Goal: Task Accomplishment & Management: Manage account settings

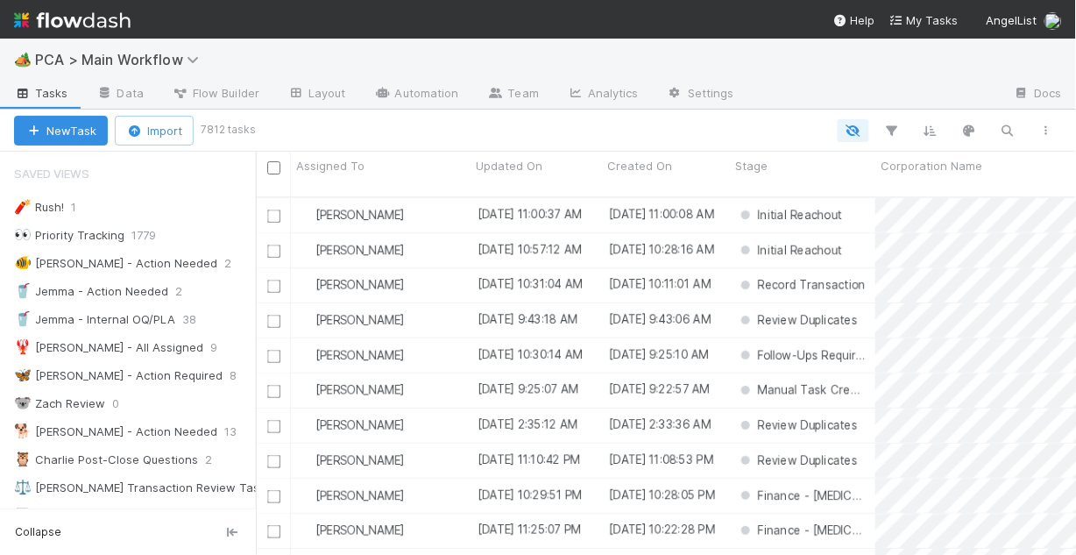
scroll to position [361, 810]
click at [85, 266] on div "🐠 Chris - Action Needed" at bounding box center [115, 263] width 203 height 22
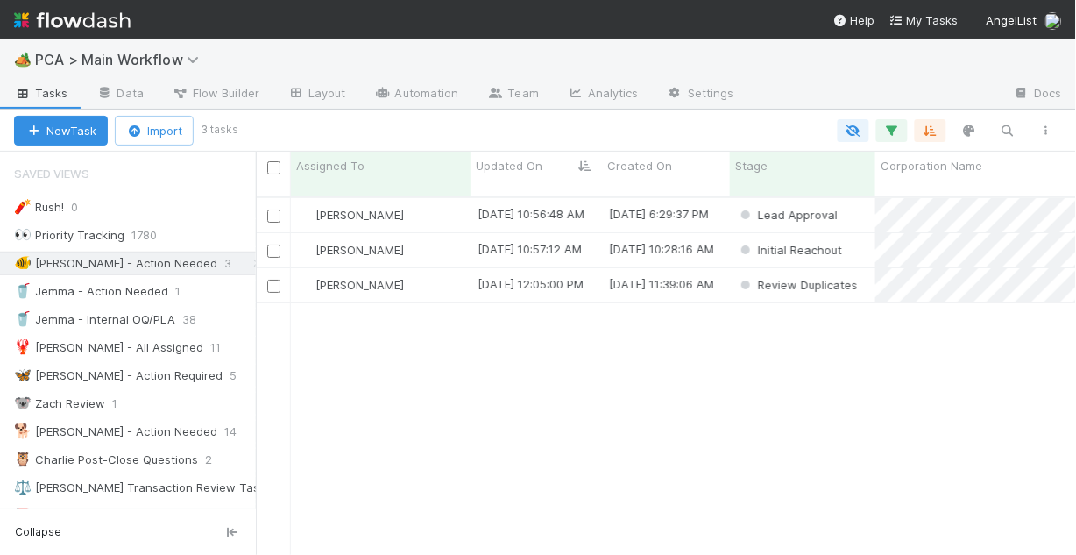
scroll to position [361, 810]
click at [418, 204] on div "[PERSON_NAME]" at bounding box center [381, 215] width 180 height 34
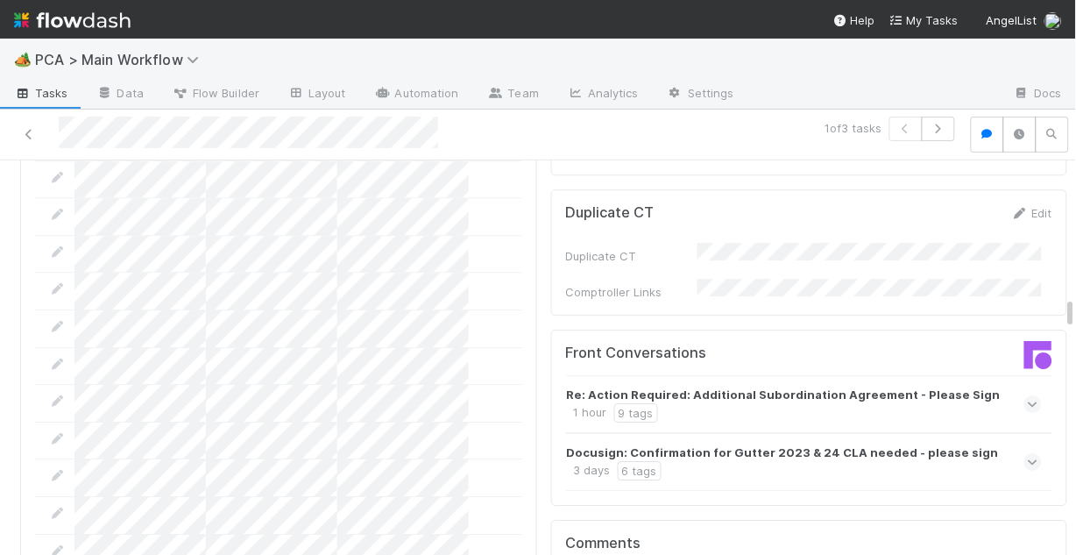
scroll to position [2384, 0]
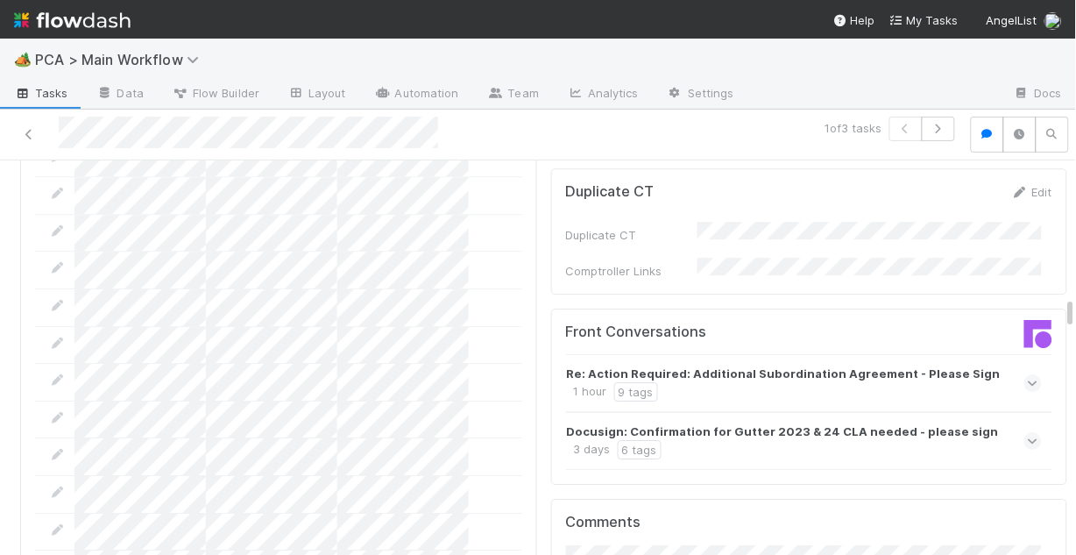
click at [762, 422] on div "Docusign: Confirmation for Gutter 2023 & 24 CLA needed - please sign 3 days 6 t…" at bounding box center [802, 440] width 471 height 37
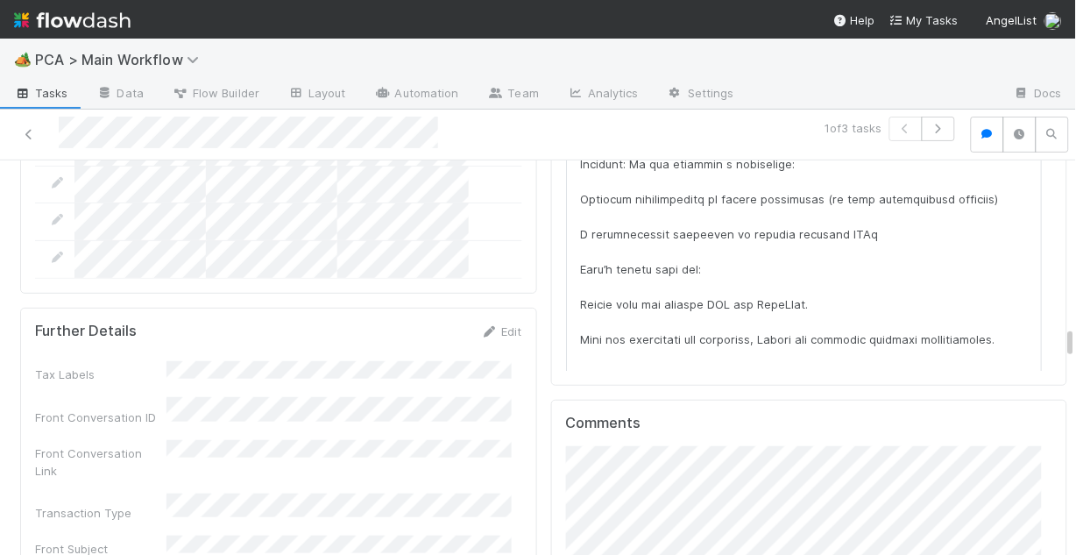
scroll to position [2804, 0]
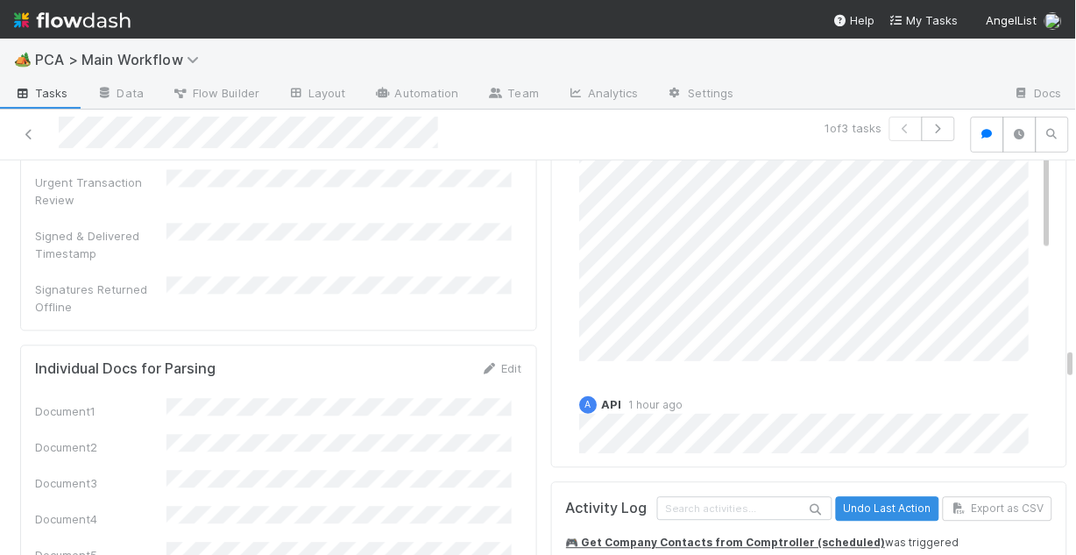
scroll to position [3225, 0]
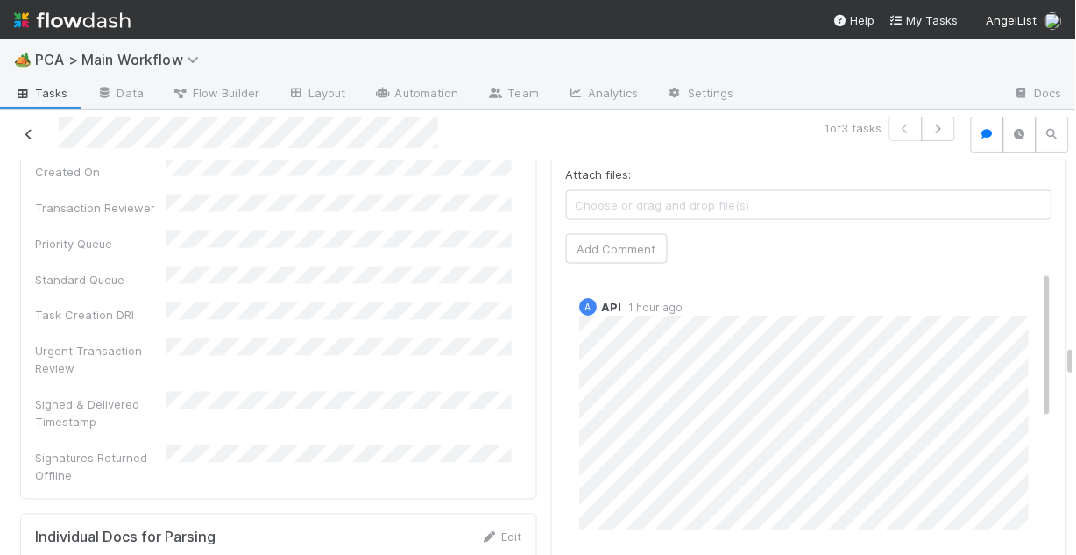
click at [33, 134] on icon at bounding box center [29, 134] width 18 height 11
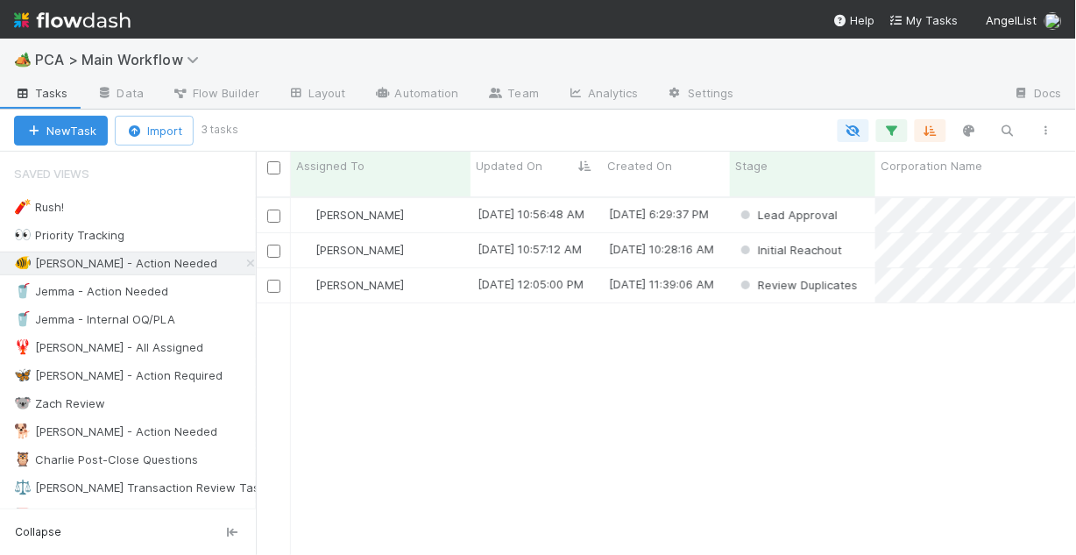
scroll to position [361, 810]
click at [412, 245] on div "[PERSON_NAME]" at bounding box center [381, 250] width 180 height 34
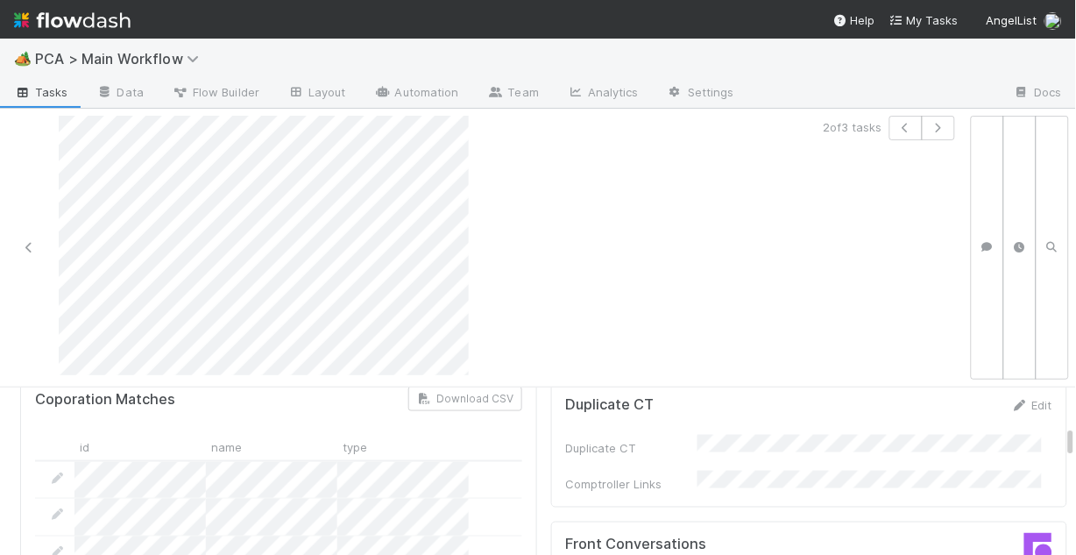
scroll to position [1963, 0]
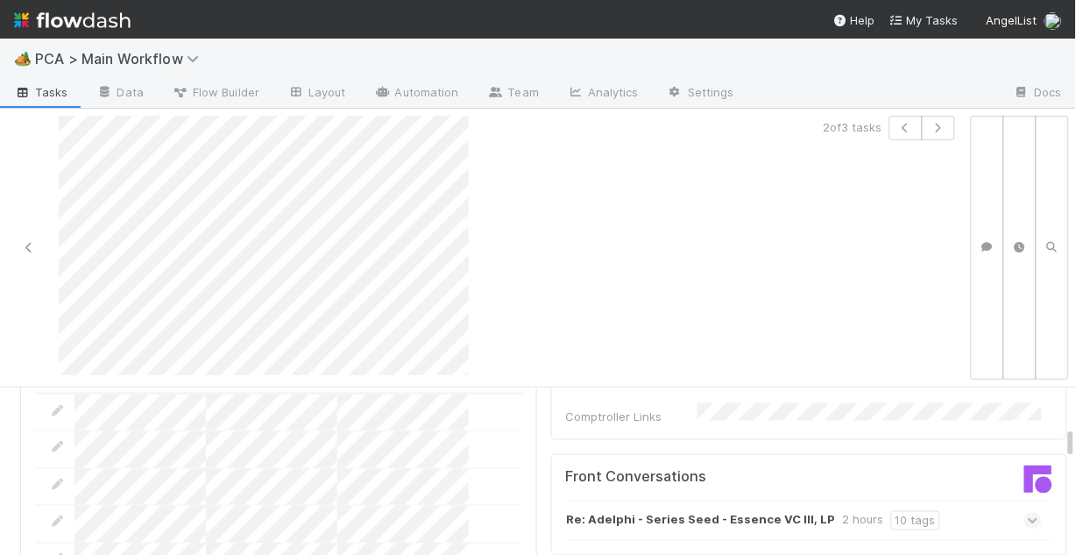
click at [1028, 512] on icon at bounding box center [1033, 521] width 11 height 18
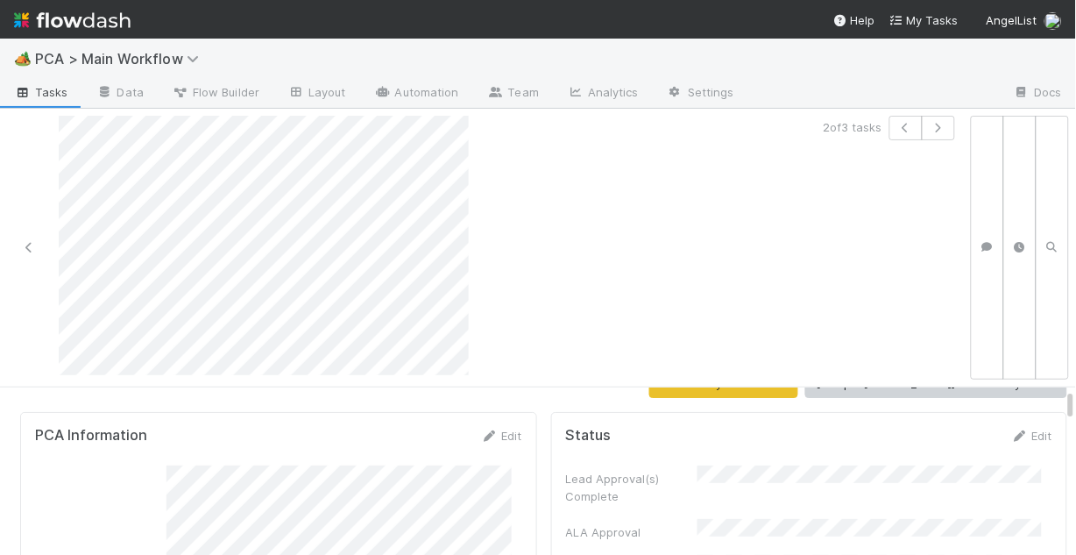
scroll to position [0, 0]
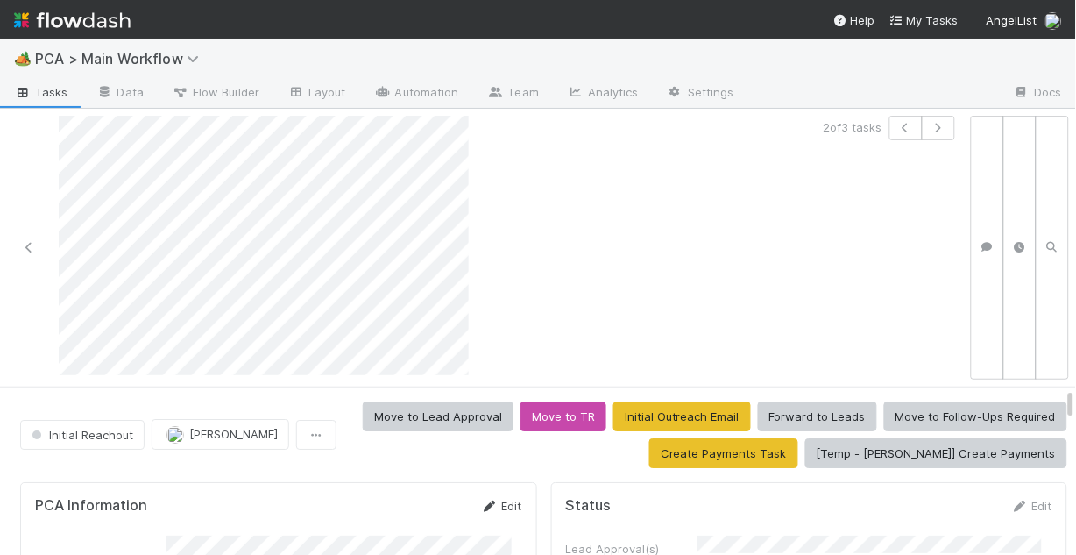
click at [500, 499] on link "Edit" at bounding box center [501, 506] width 41 height 14
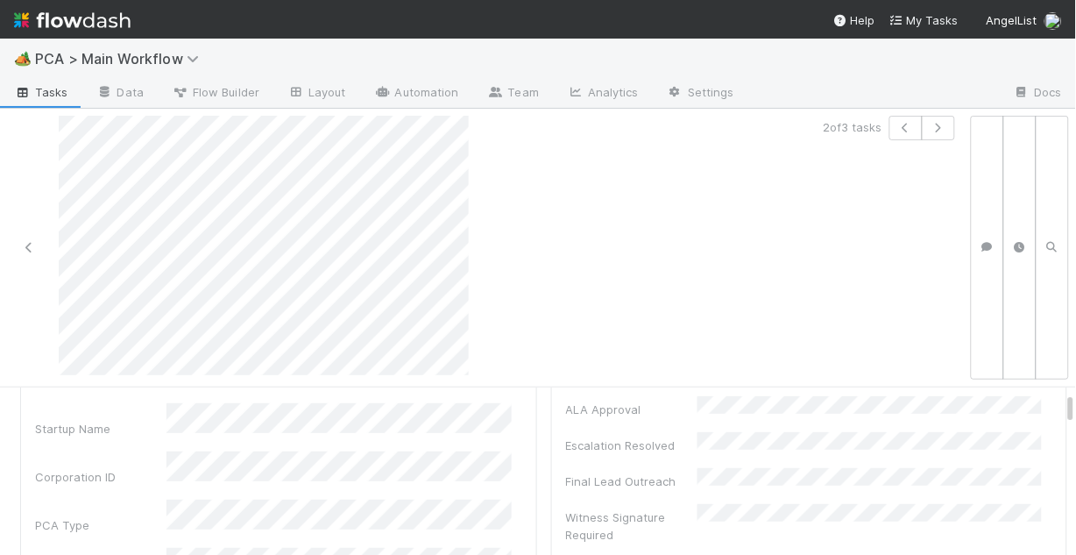
scroll to position [210, 0]
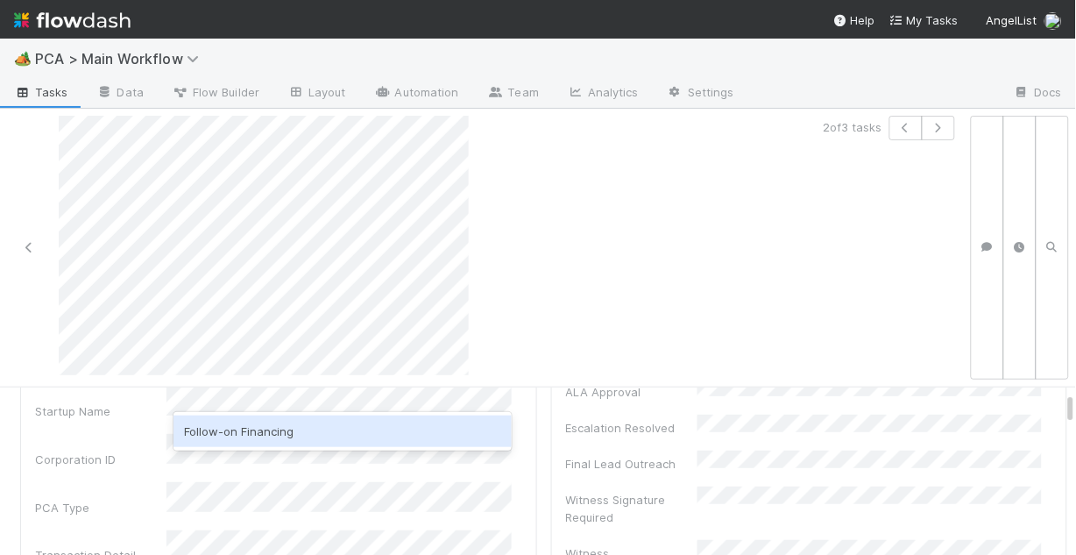
click at [337, 443] on div "Follow-on Financing" at bounding box center [343, 431] width 338 height 32
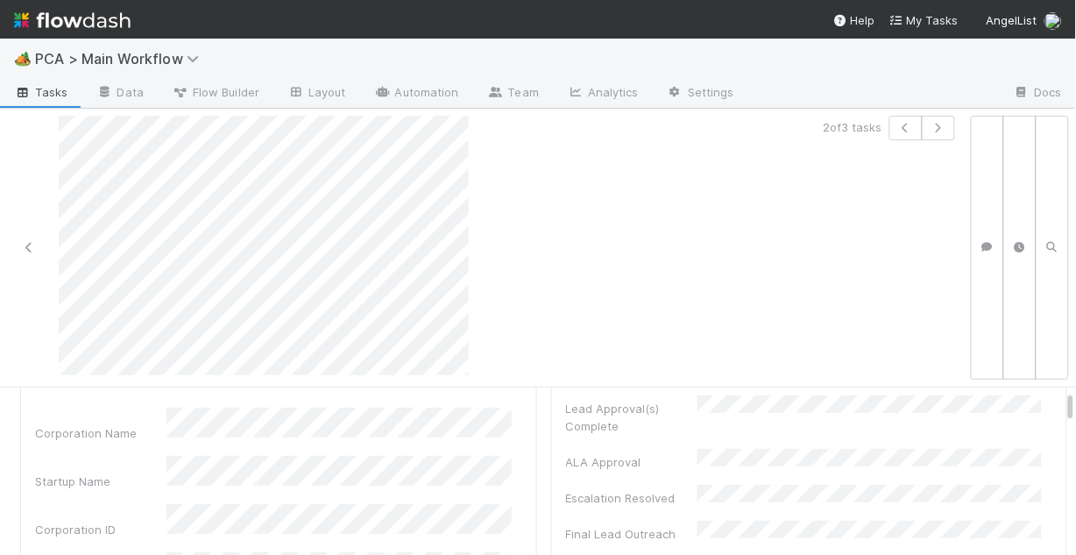
scroll to position [70, 0]
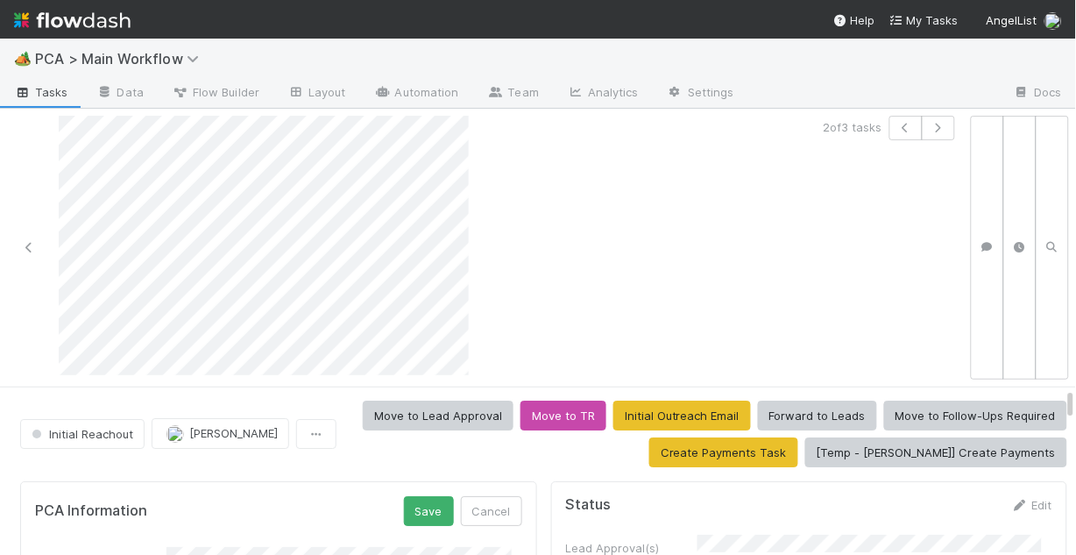
scroll to position [0, 0]
click at [425, 499] on button "Save" at bounding box center [429, 512] width 50 height 30
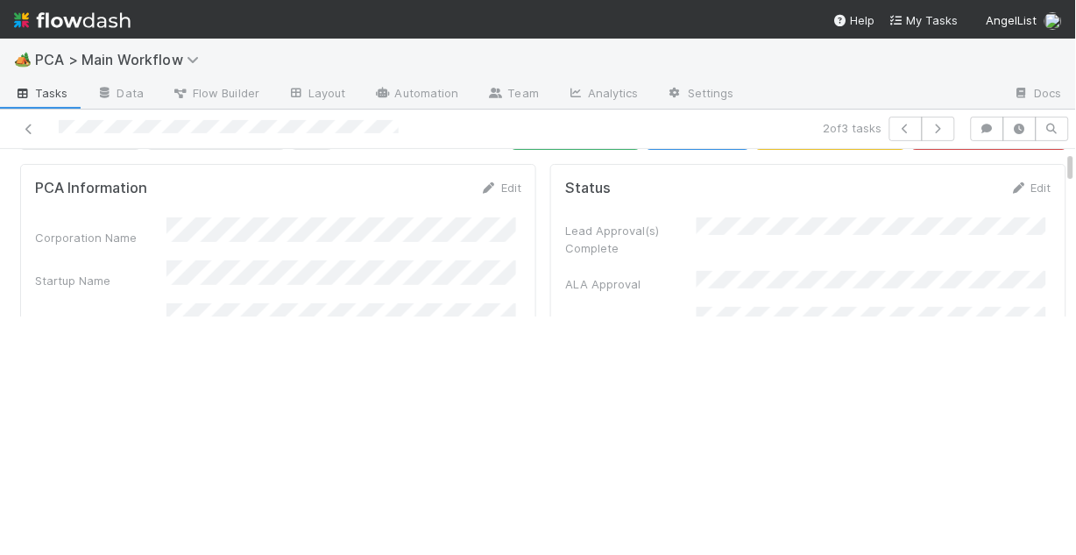
scroll to position [70, 0]
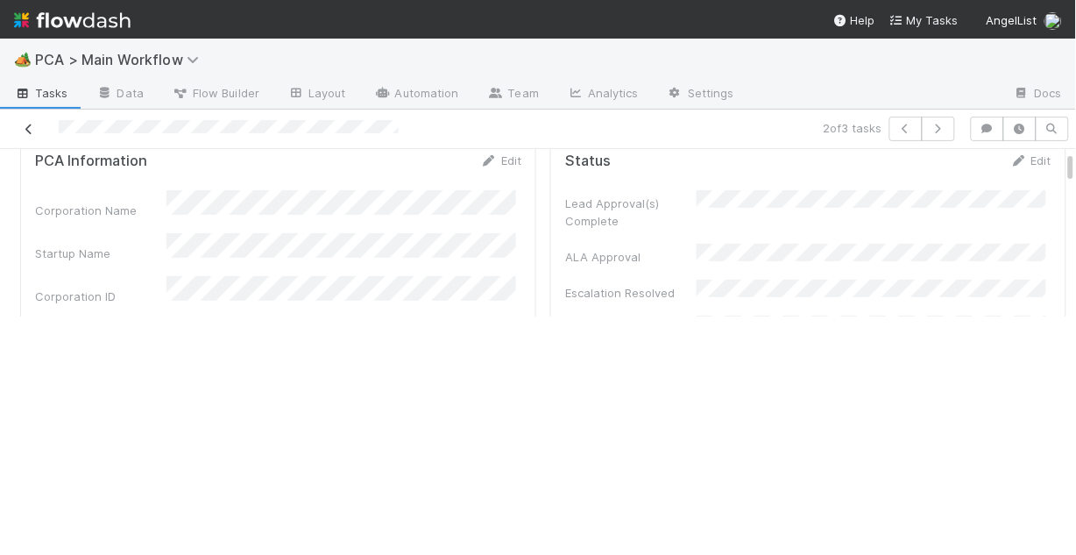
click at [25, 126] on icon at bounding box center [29, 129] width 18 height 11
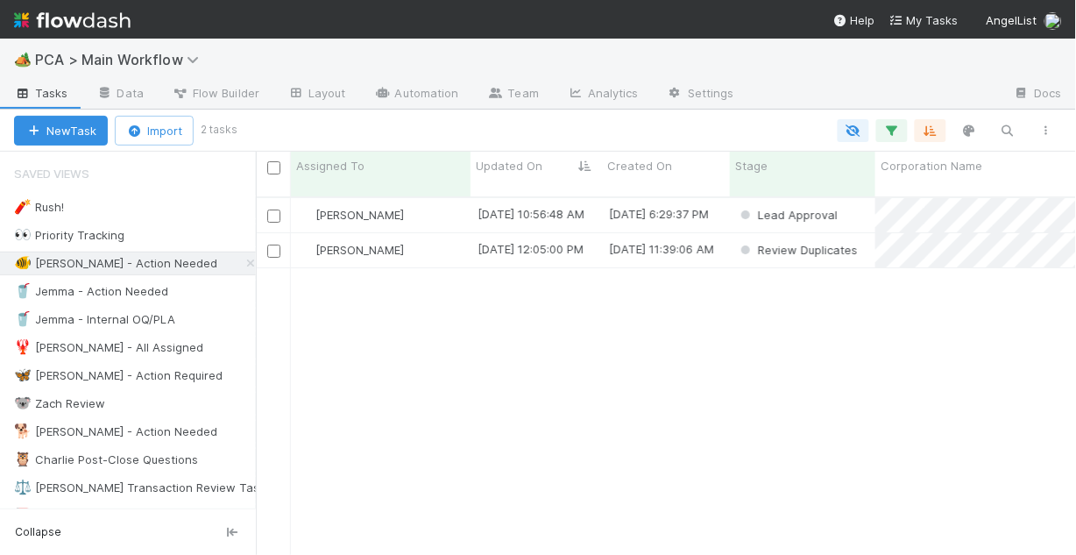
scroll to position [361, 810]
click at [477, 243] on div "8/19/25, 12:05:00 PM" at bounding box center [536, 250] width 131 height 34
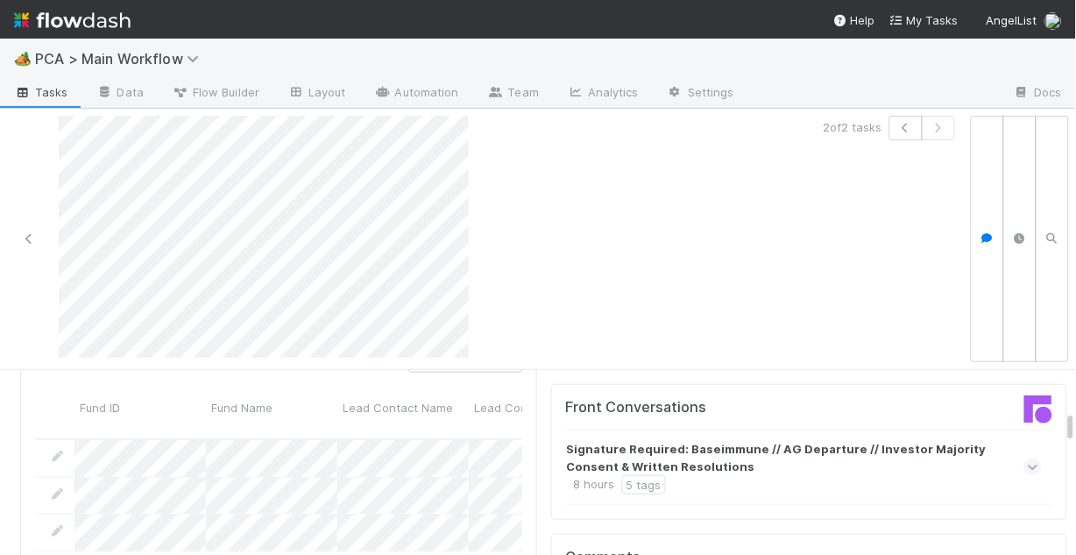
scroll to position [1612, 0]
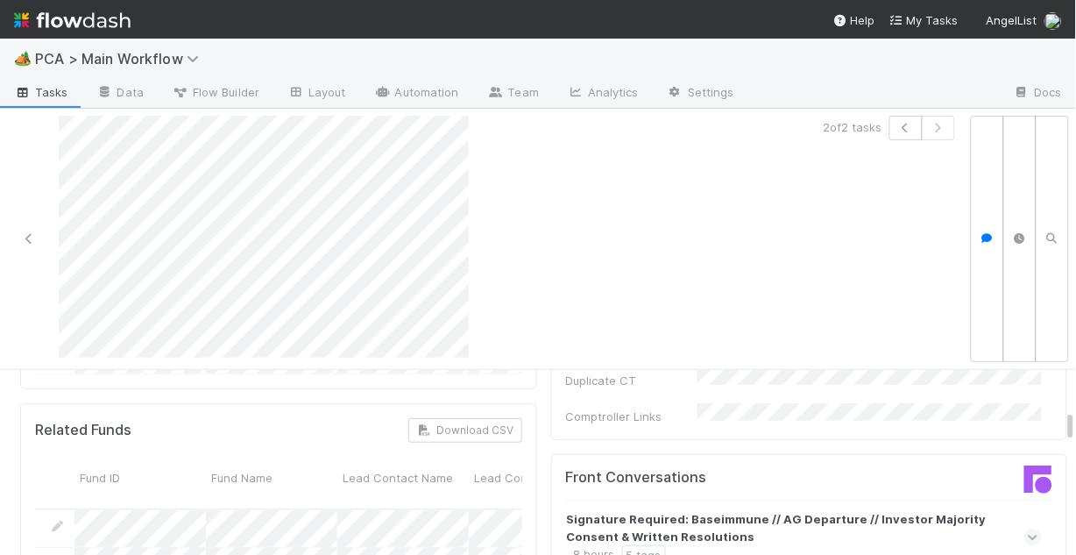
click at [1028, 528] on icon at bounding box center [1033, 537] width 11 height 18
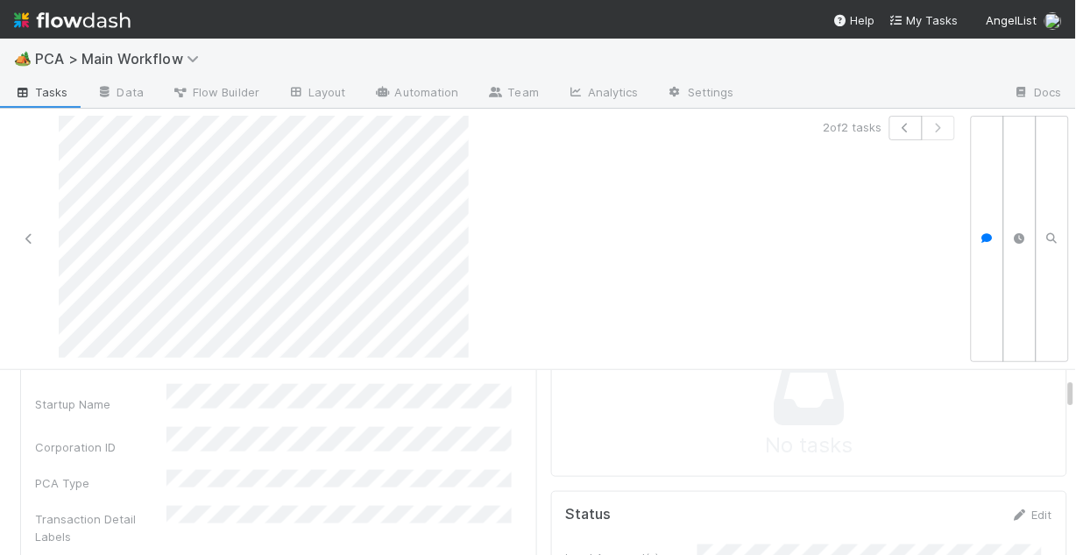
scroll to position [0, 0]
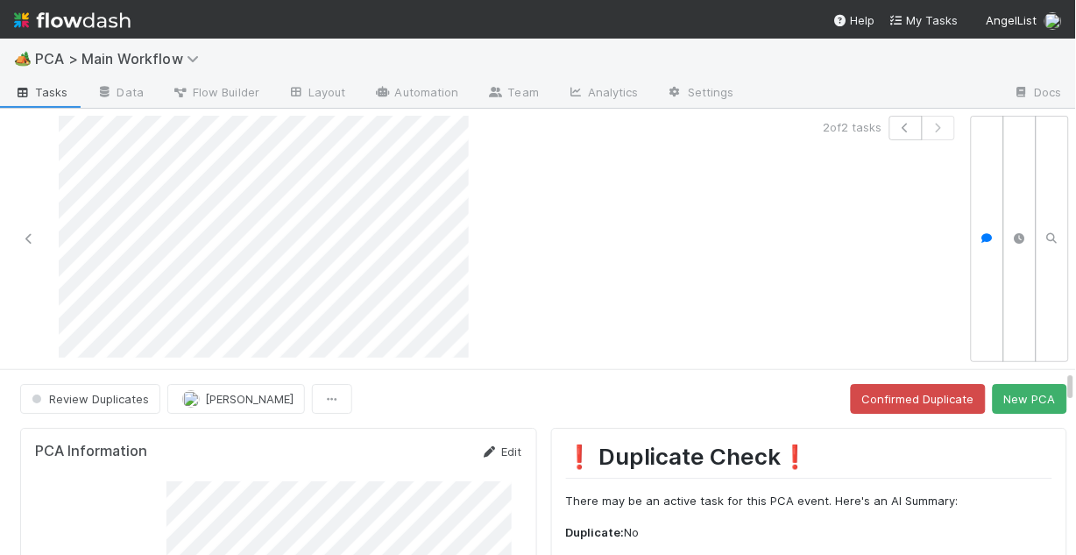
click at [507, 444] on link "Edit" at bounding box center [501, 451] width 41 height 14
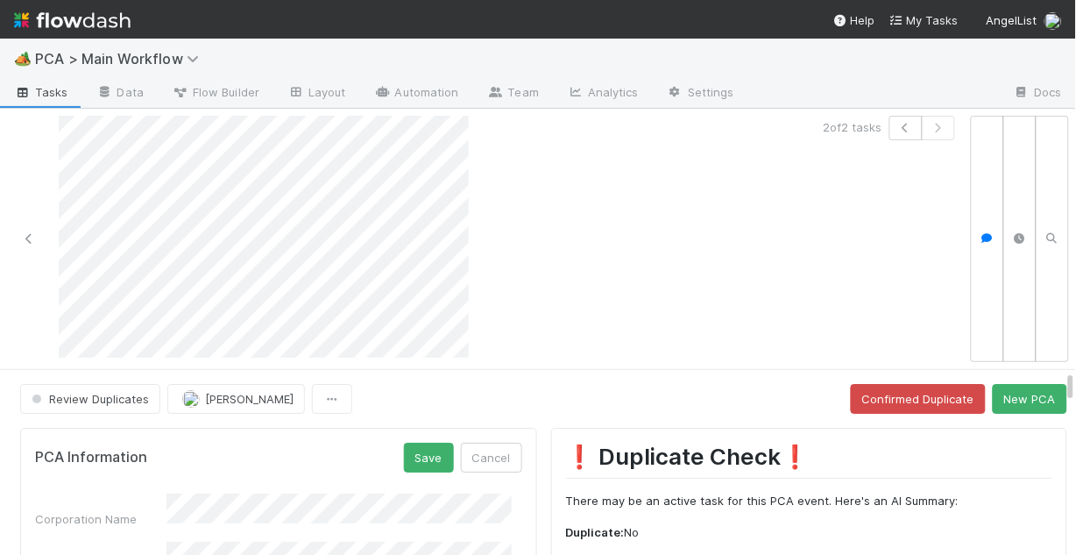
scroll to position [70, 0]
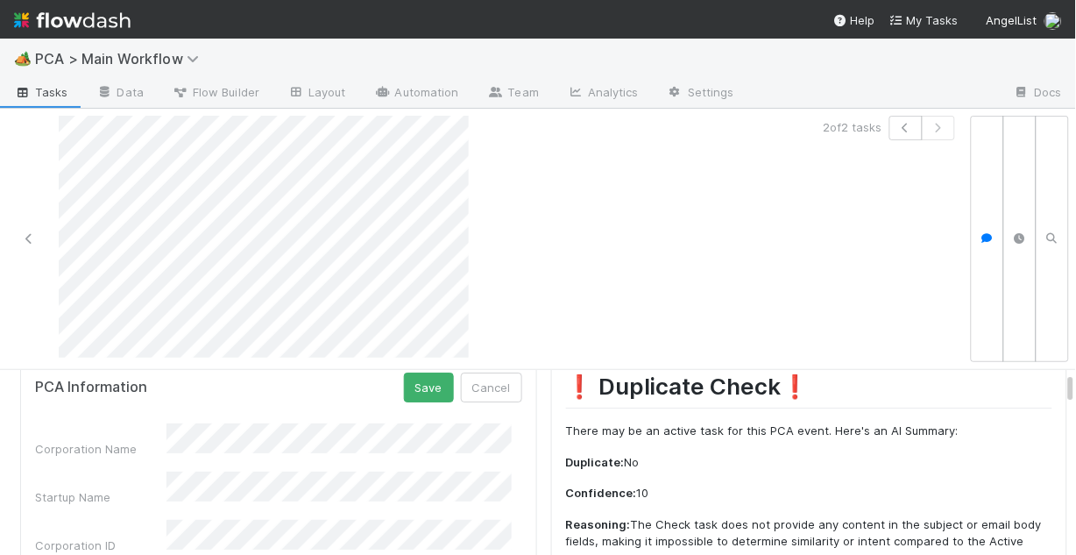
click at [0, 271] on html "🏕️ PCA > Main Workflow Tasks Data Flow Builder Layout Automation Team Analytics…" at bounding box center [538, 277] width 1076 height 555
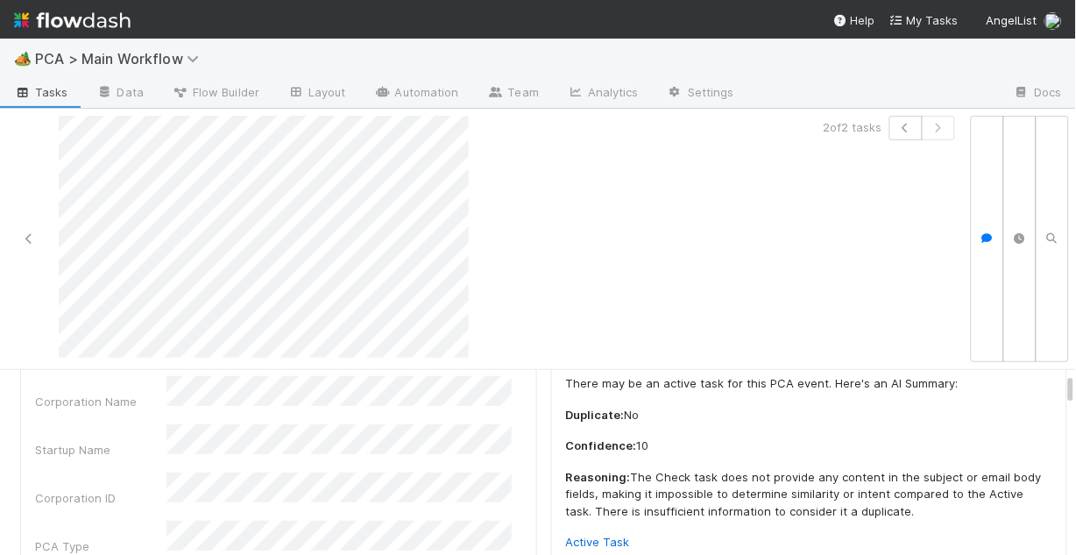
scroll to position [188, 0]
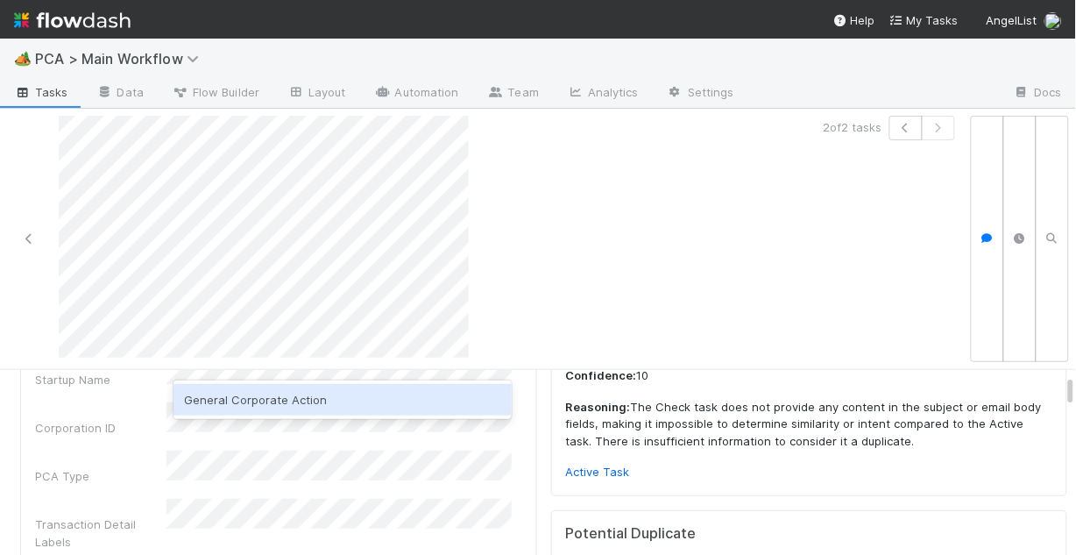
click at [300, 400] on div "General Corporate Action" at bounding box center [343, 400] width 338 height 32
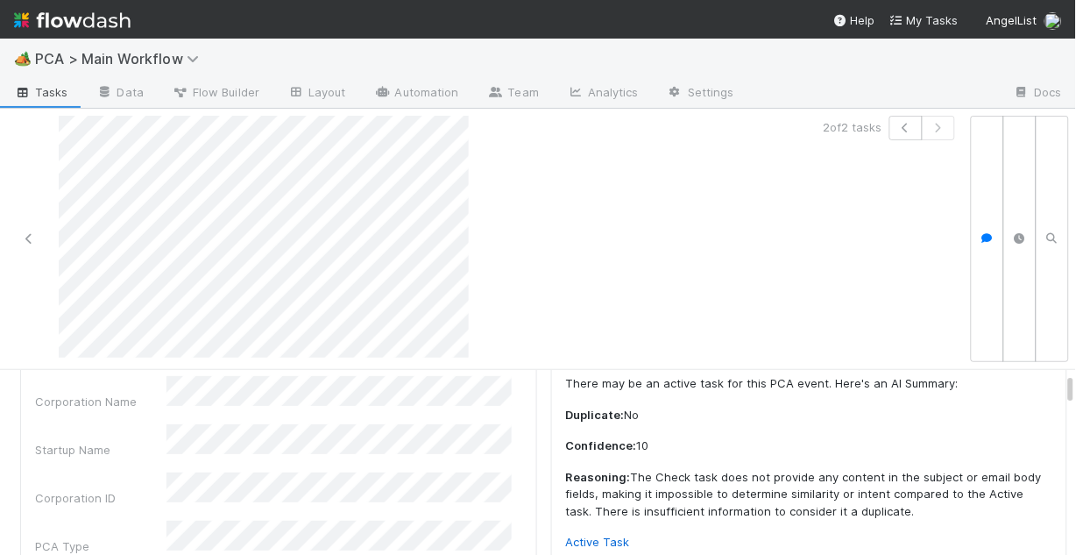
scroll to position [47, 0]
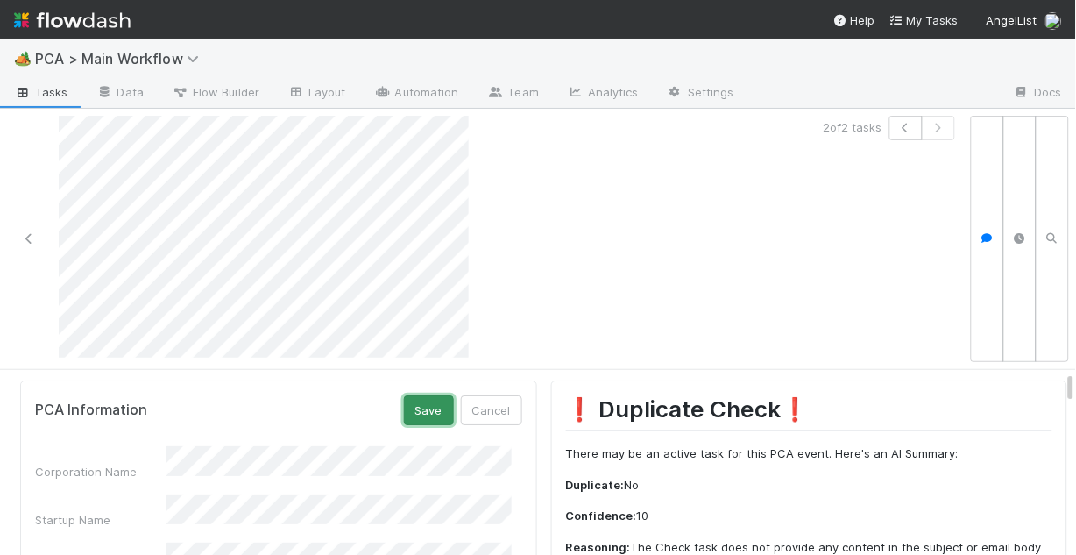
click at [427, 395] on button "Save" at bounding box center [429, 410] width 50 height 30
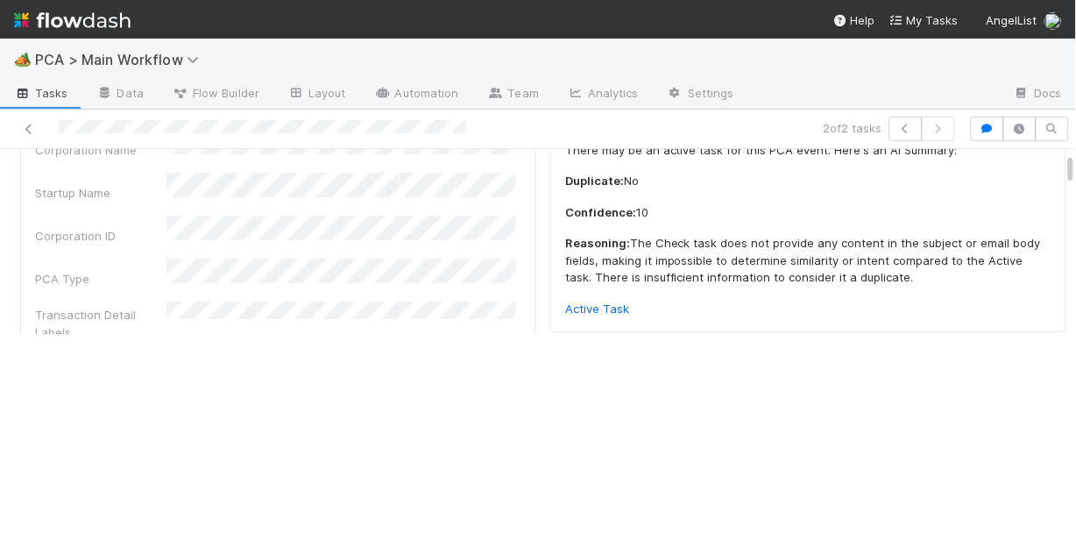
scroll to position [140, 0]
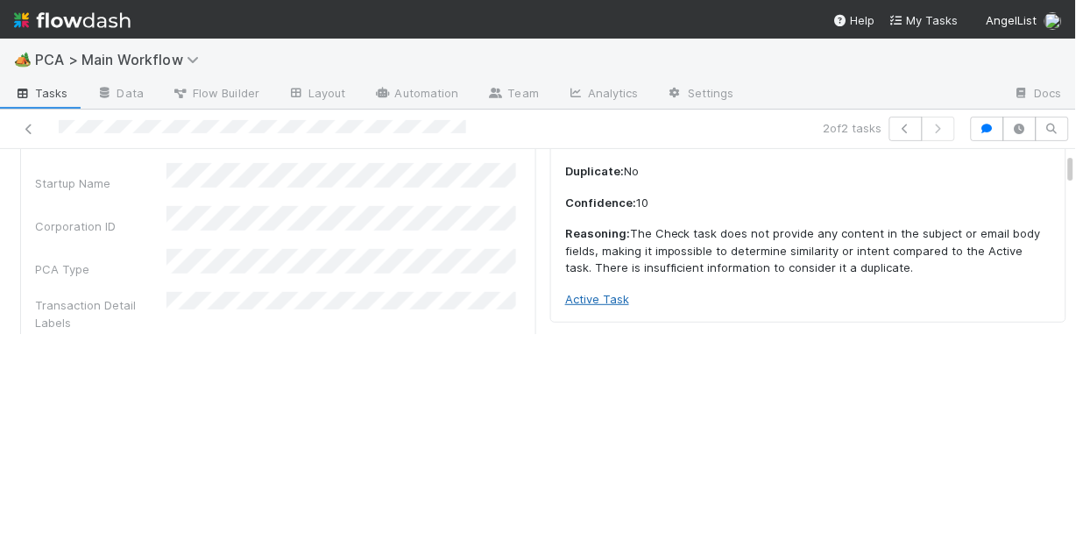
click at [613, 296] on link "Active Task" at bounding box center [597, 299] width 64 height 14
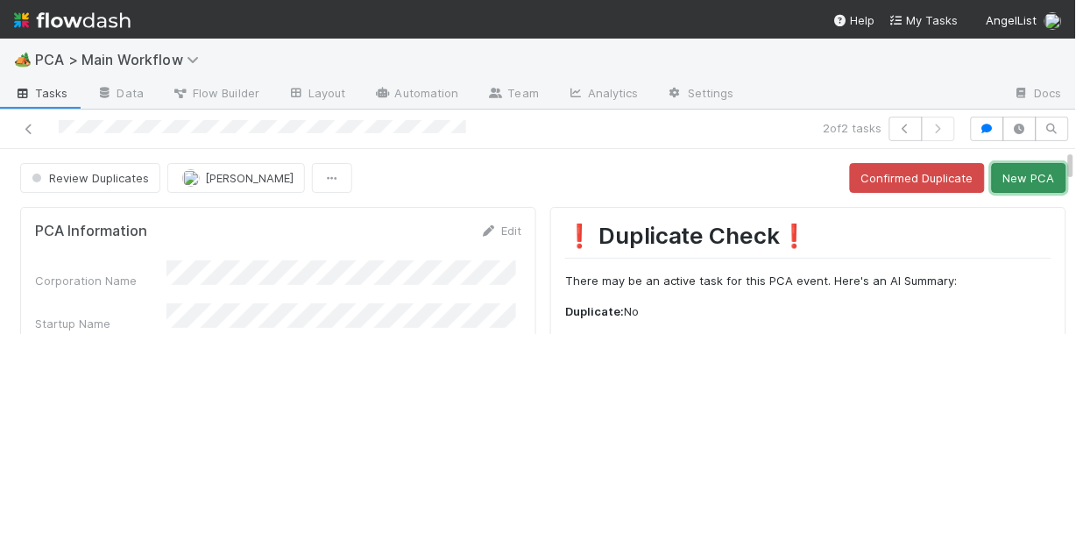
click at [1010, 181] on button "New PCA" at bounding box center [1029, 178] width 74 height 30
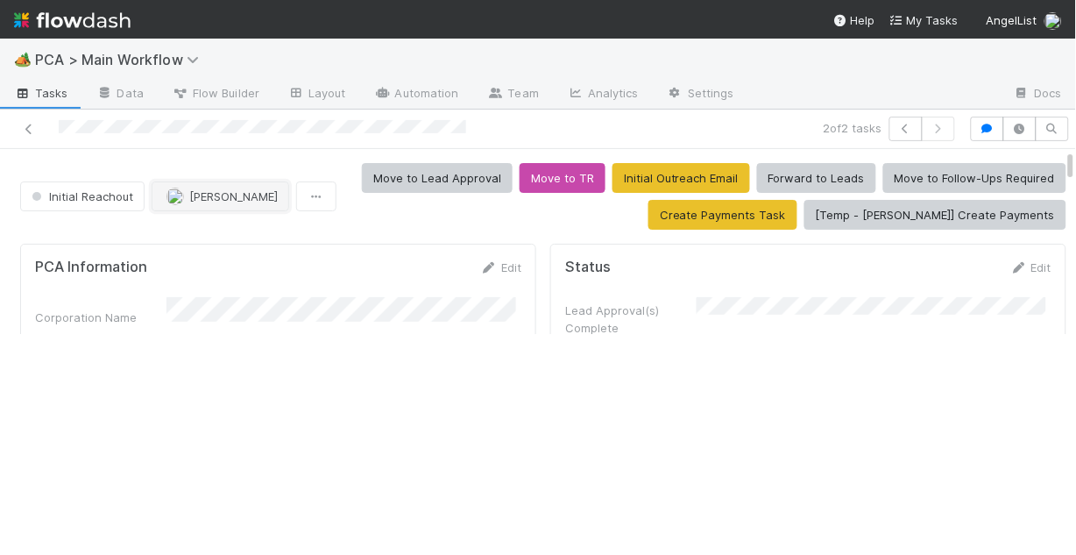
click at [232, 194] on span "[PERSON_NAME]" at bounding box center [233, 196] width 89 height 14
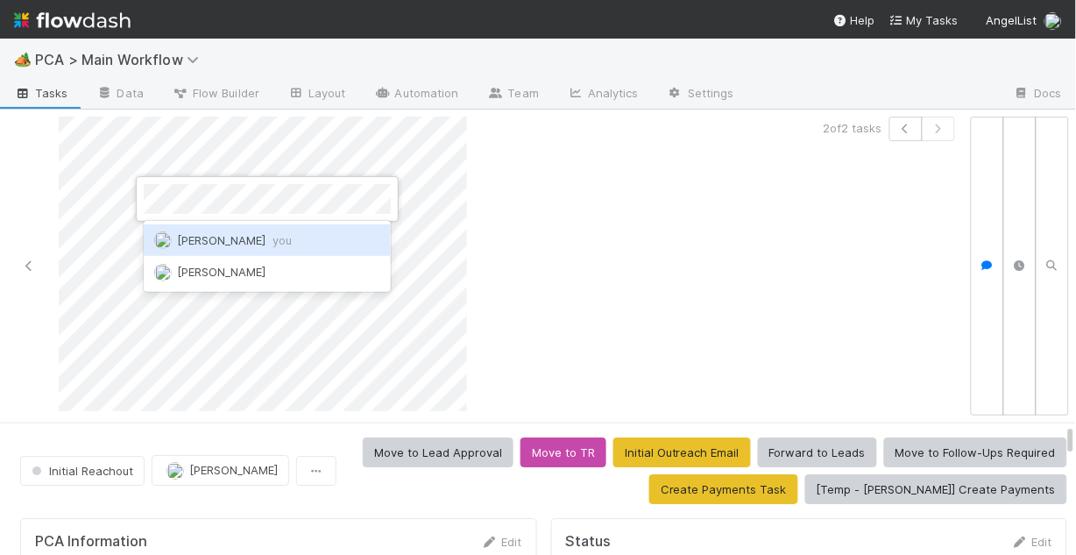
click at [241, 237] on span "Chris DelBianco you" at bounding box center [234, 240] width 115 height 14
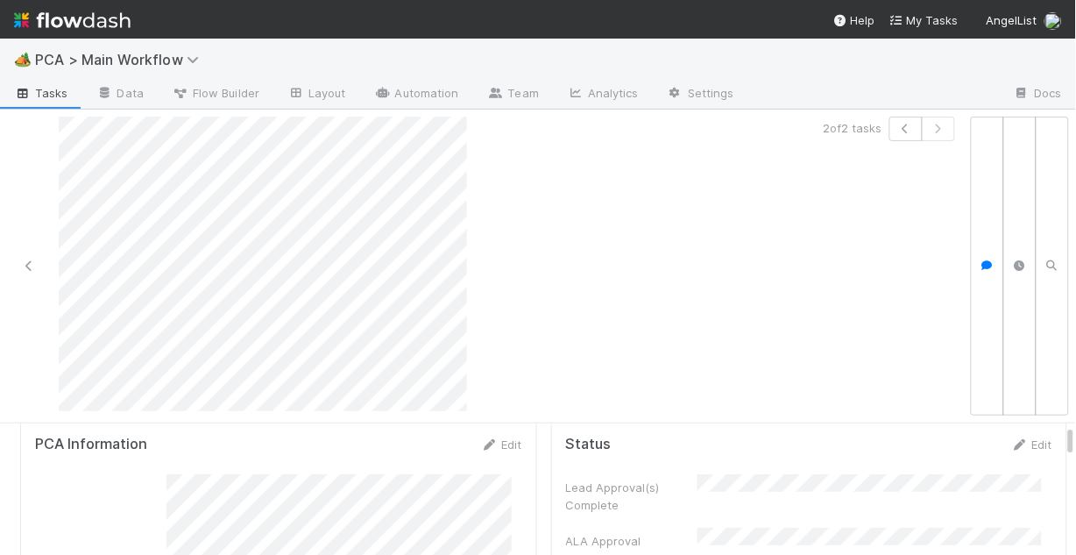
scroll to position [70, 0]
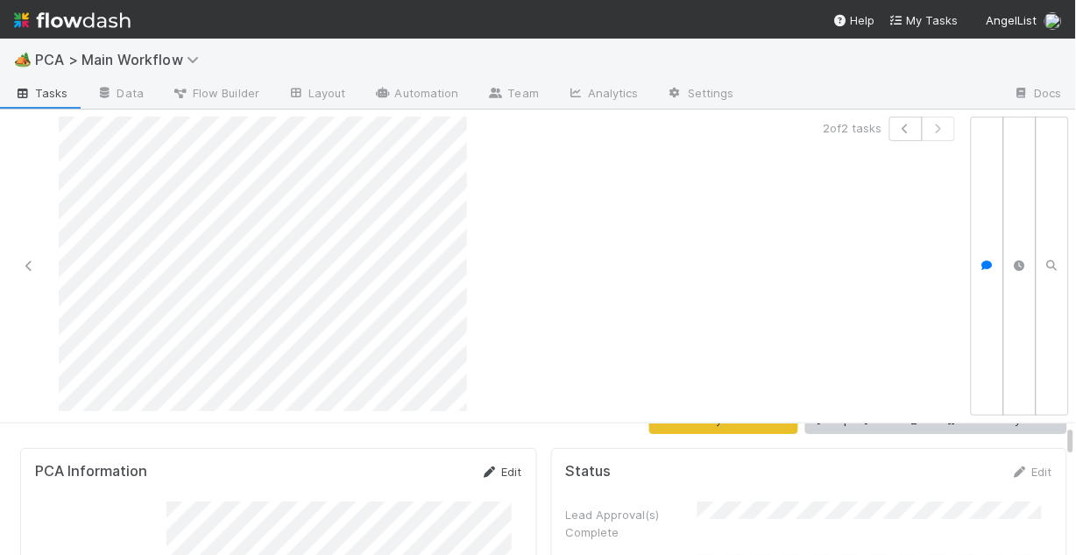
click at [509, 466] on link "Edit" at bounding box center [501, 471] width 41 height 14
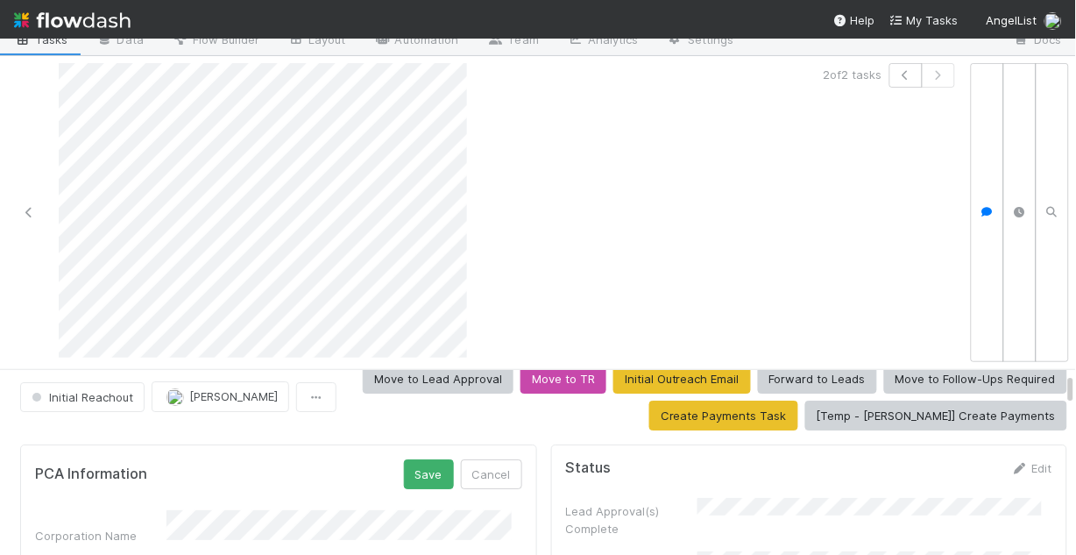
scroll to position [0, 0]
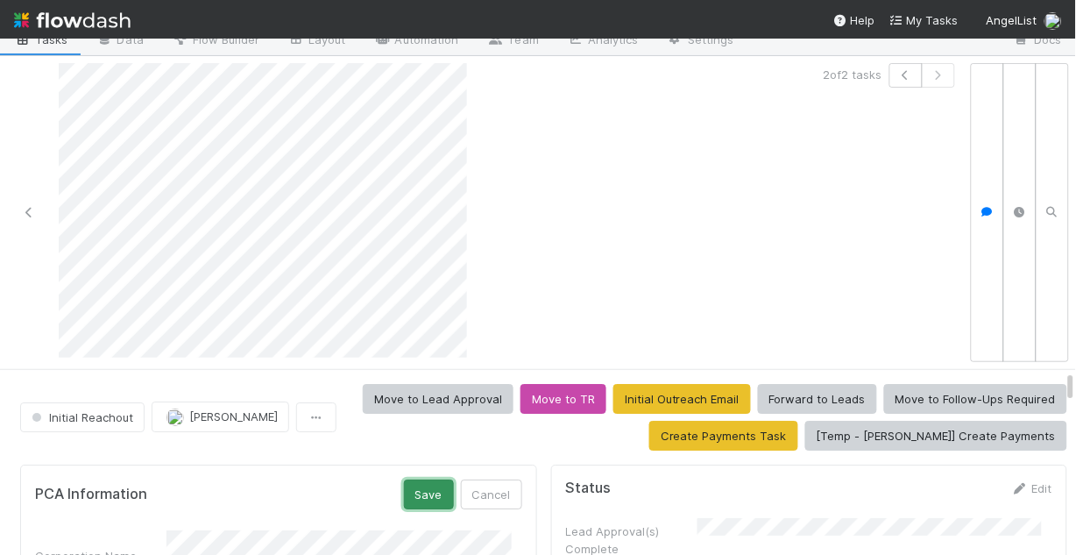
click at [407, 491] on button "Save" at bounding box center [429, 494] width 50 height 30
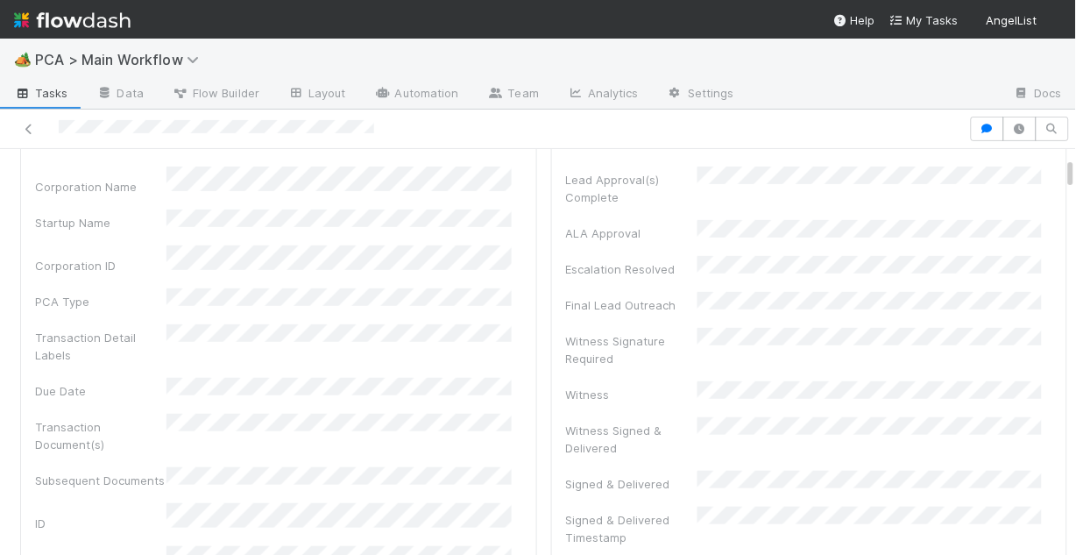
scroll to position [70, 0]
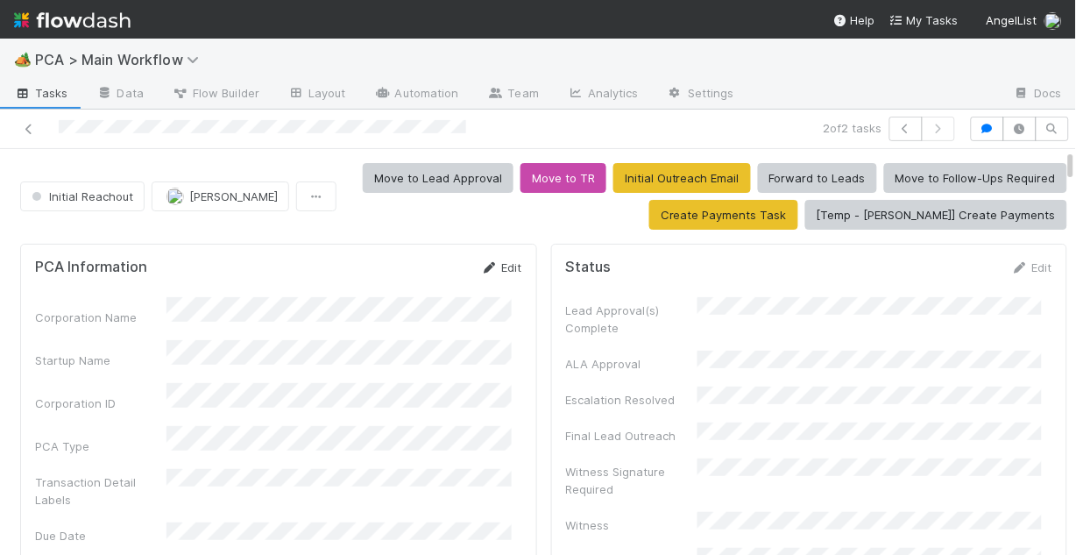
click at [506, 266] on link "Edit" at bounding box center [501, 267] width 41 height 14
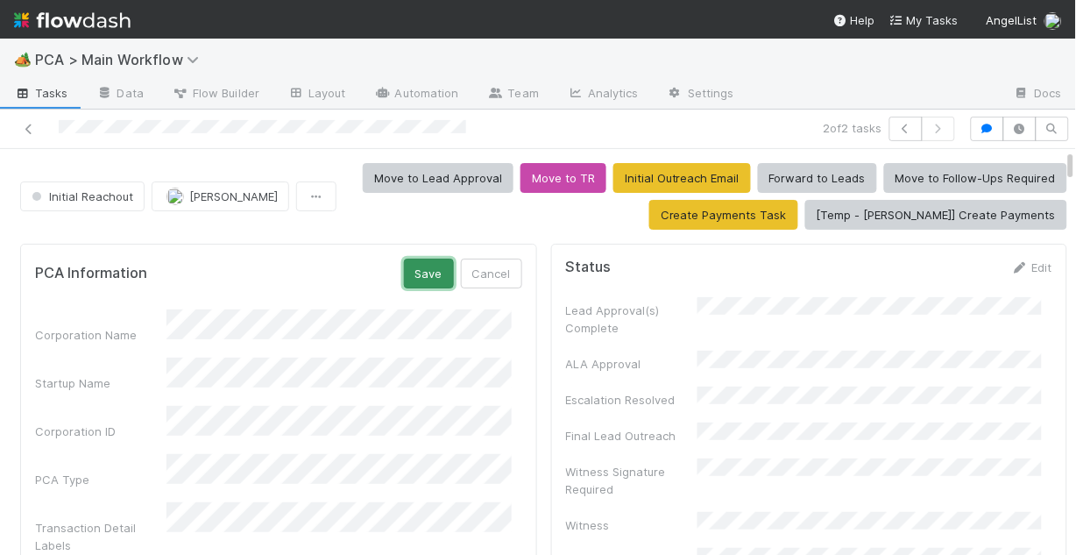
click at [407, 273] on button "Save" at bounding box center [429, 274] width 50 height 30
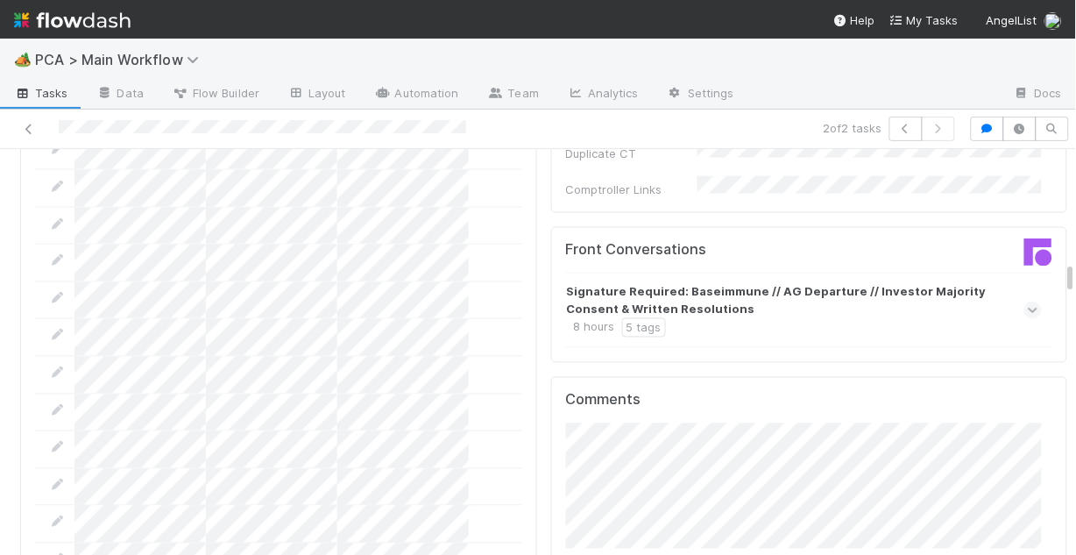
scroll to position [1986, 0]
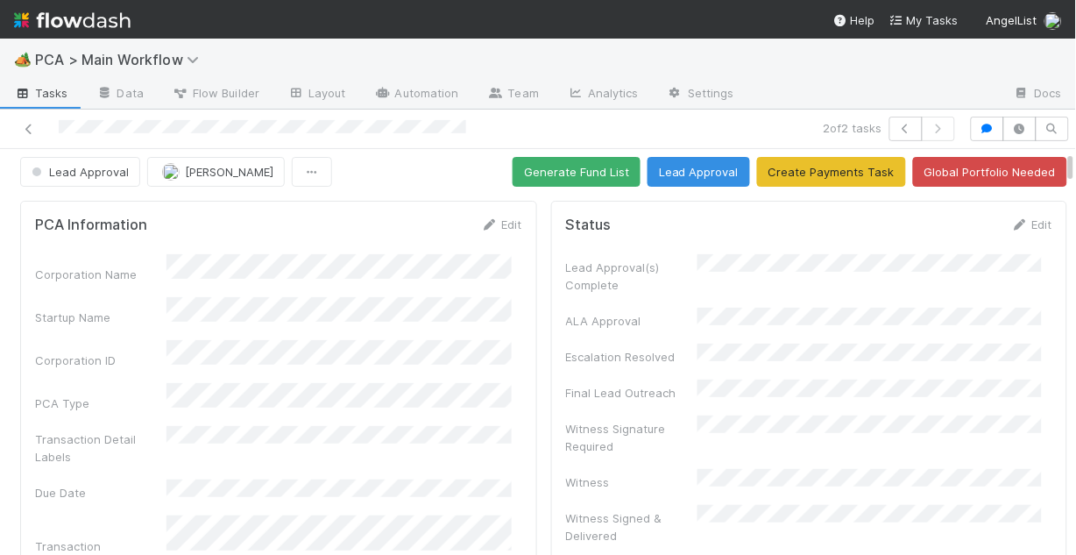
scroll to position [0, 0]
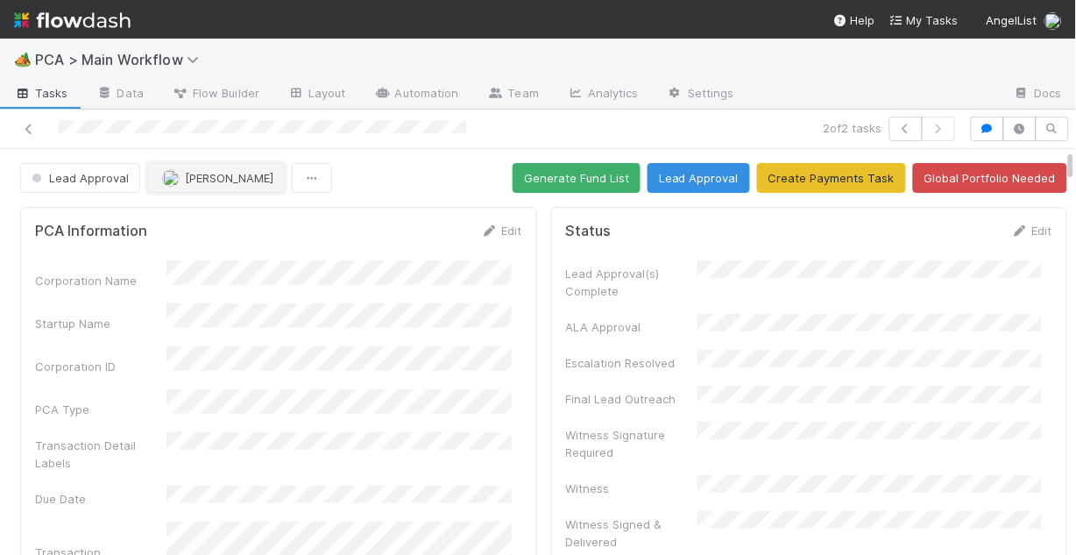
click at [214, 172] on span "[PERSON_NAME]" at bounding box center [229, 178] width 89 height 14
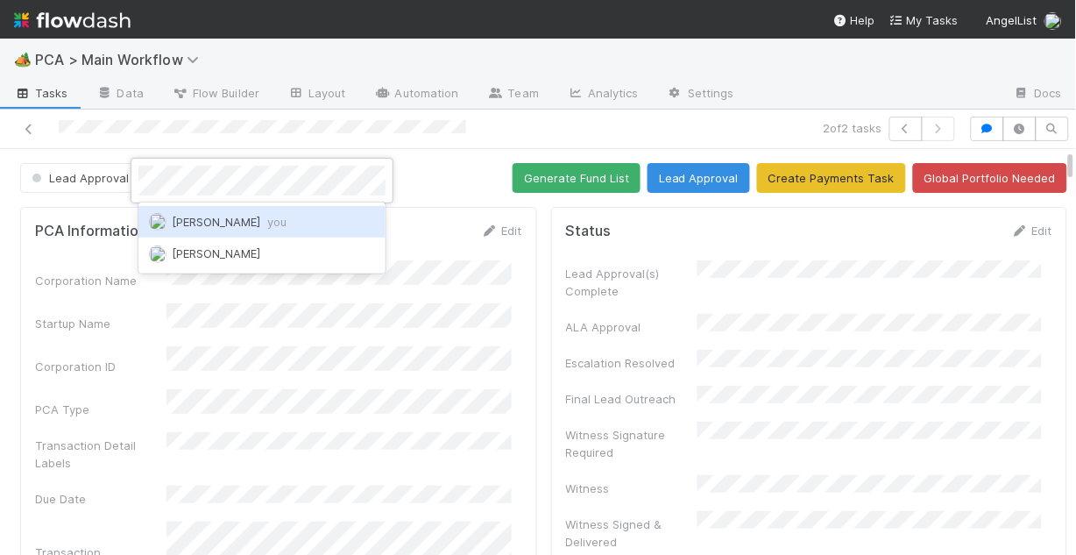
click at [243, 217] on span "Chris DelBianco you" at bounding box center [229, 222] width 115 height 14
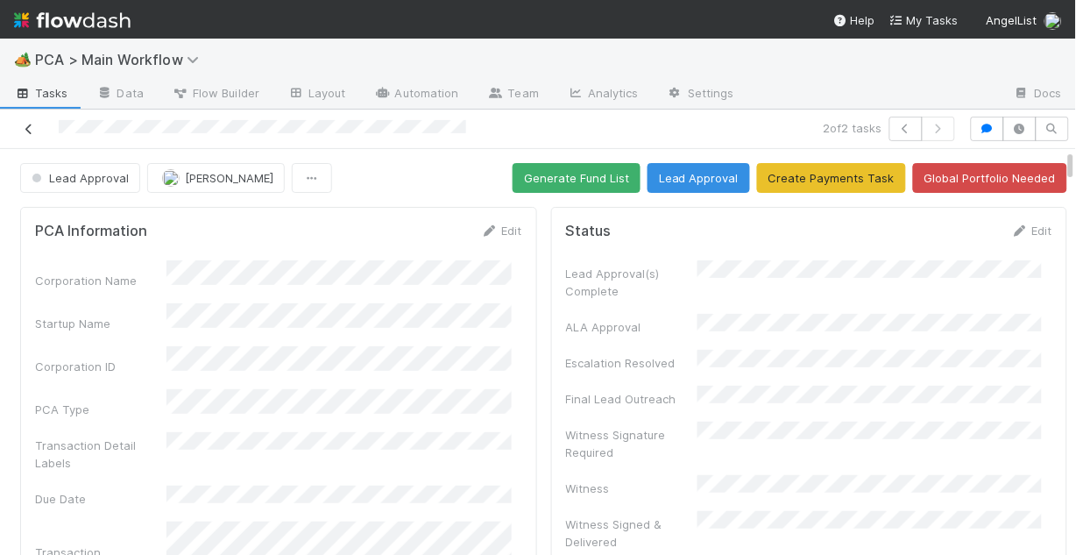
click at [29, 129] on icon at bounding box center [29, 129] width 18 height 11
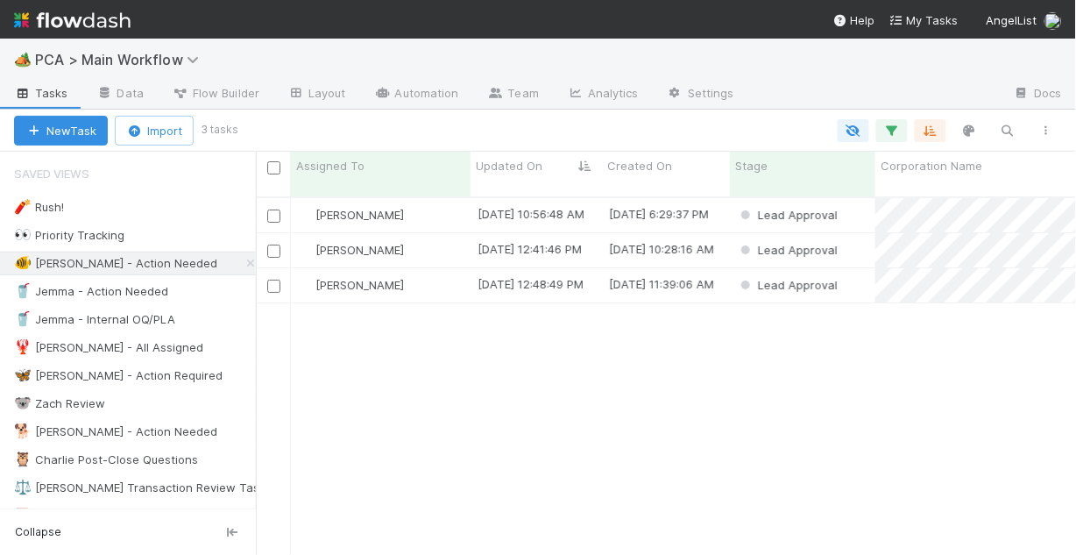
scroll to position [361, 810]
click at [453, 237] on div "[PERSON_NAME]" at bounding box center [381, 250] width 180 height 34
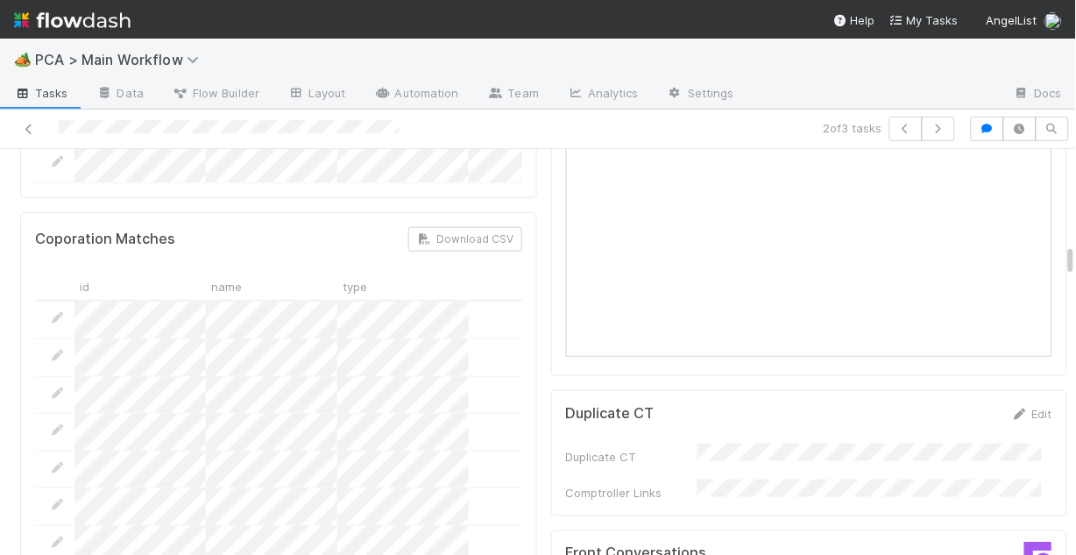
scroll to position [1823, 0]
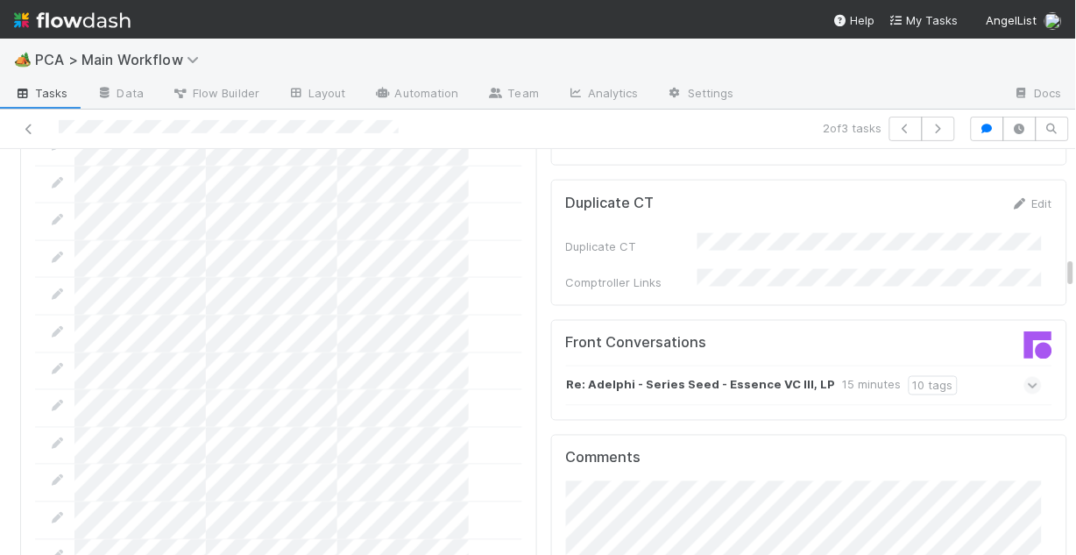
click at [1028, 377] on icon at bounding box center [1033, 386] width 11 height 18
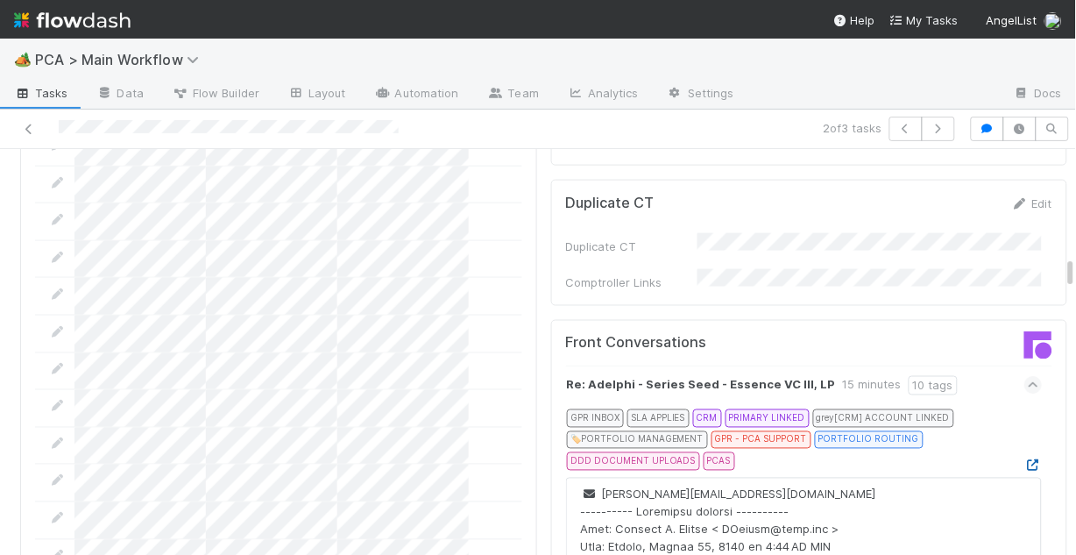
click at [1024, 460] on icon at bounding box center [1033, 465] width 18 height 11
click at [35, 126] on icon at bounding box center [29, 129] width 18 height 11
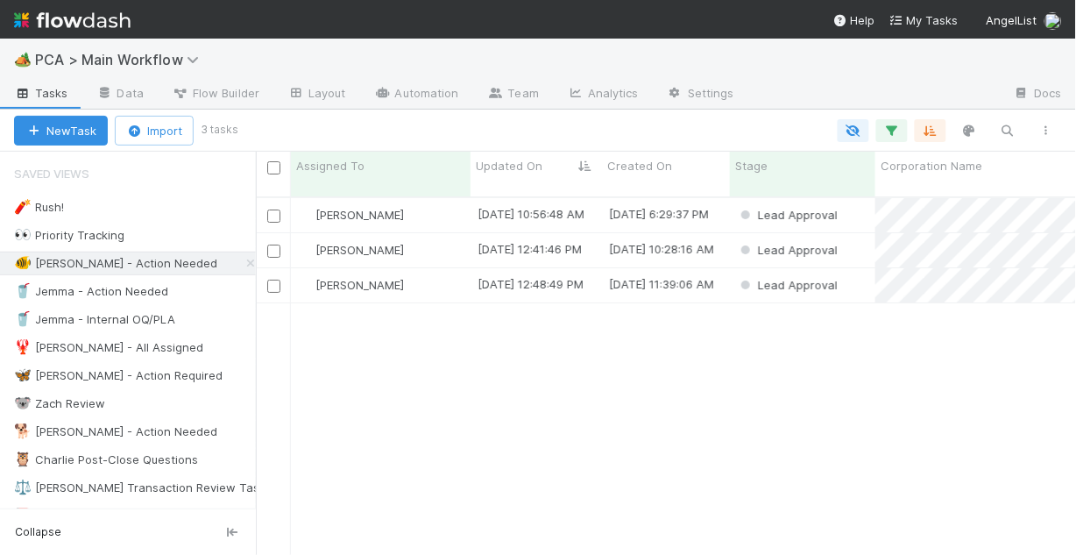
scroll to position [361, 810]
click at [702, 102] on link "Settings" at bounding box center [701, 95] width 96 height 28
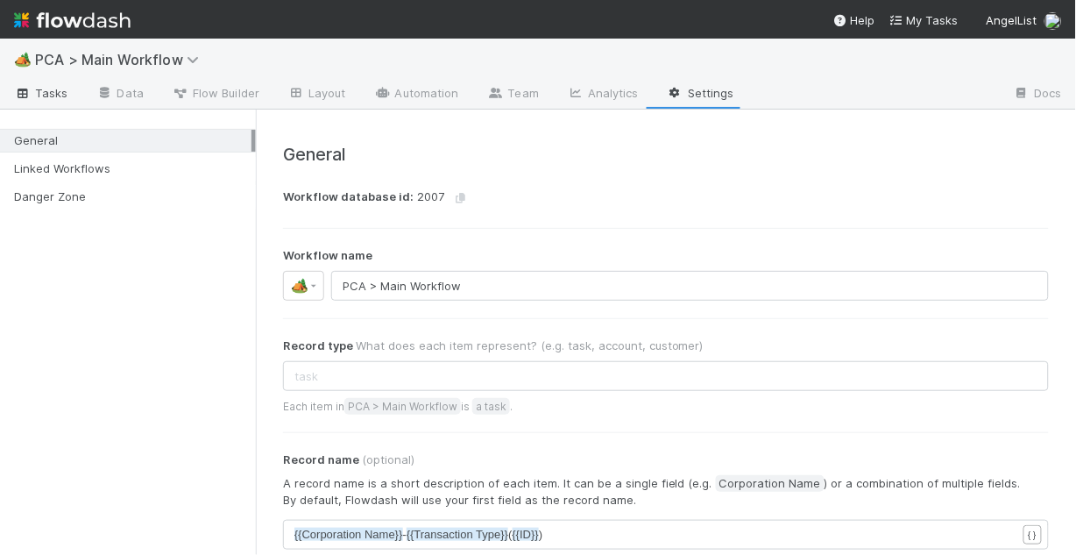
drag, startPoint x: 57, startPoint y: 94, endPoint x: 58, endPoint y: 103, distance: 9.7
click at [57, 95] on span "Tasks" at bounding box center [41, 93] width 54 height 18
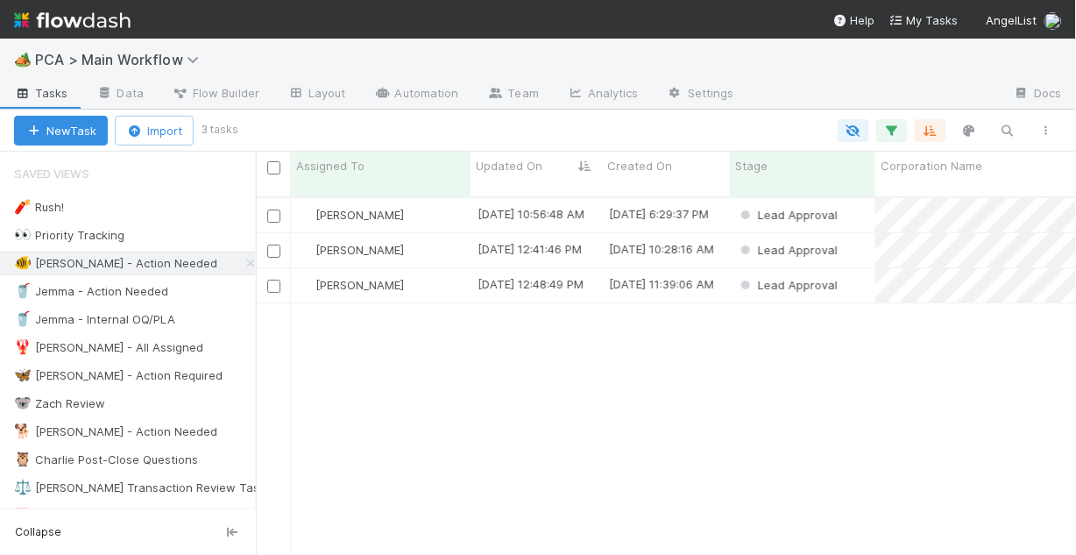
scroll to position [361, 810]
click at [444, 205] on div "[PERSON_NAME]" at bounding box center [381, 215] width 180 height 34
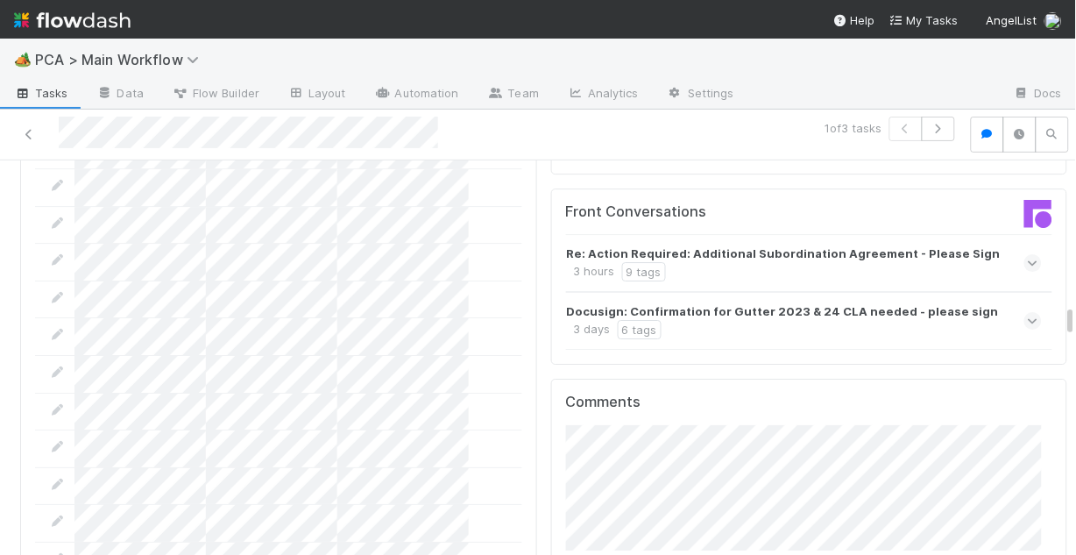
scroll to position [2524, 0]
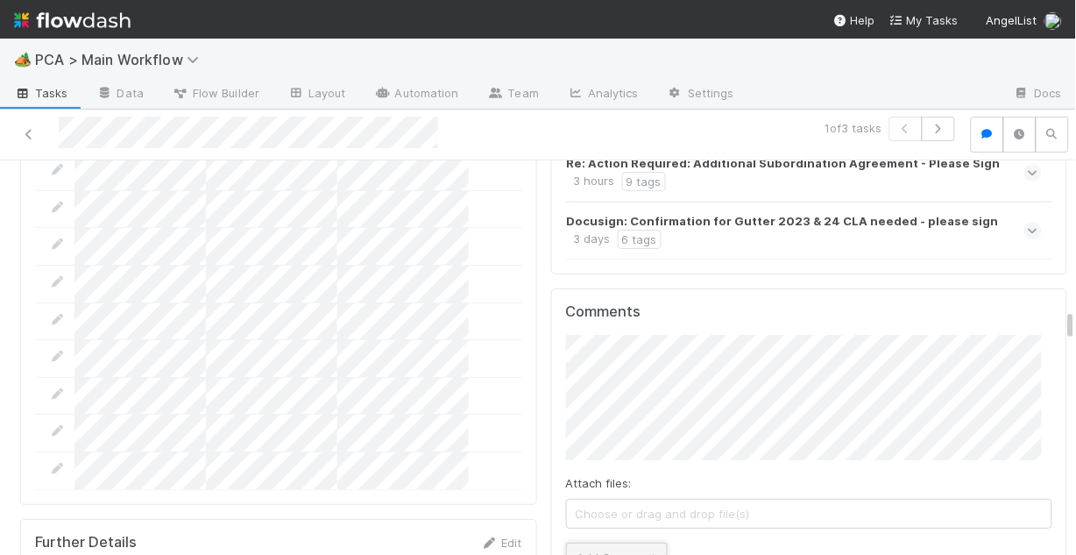
click at [612, 542] on button "Add Comment" at bounding box center [617, 557] width 102 height 30
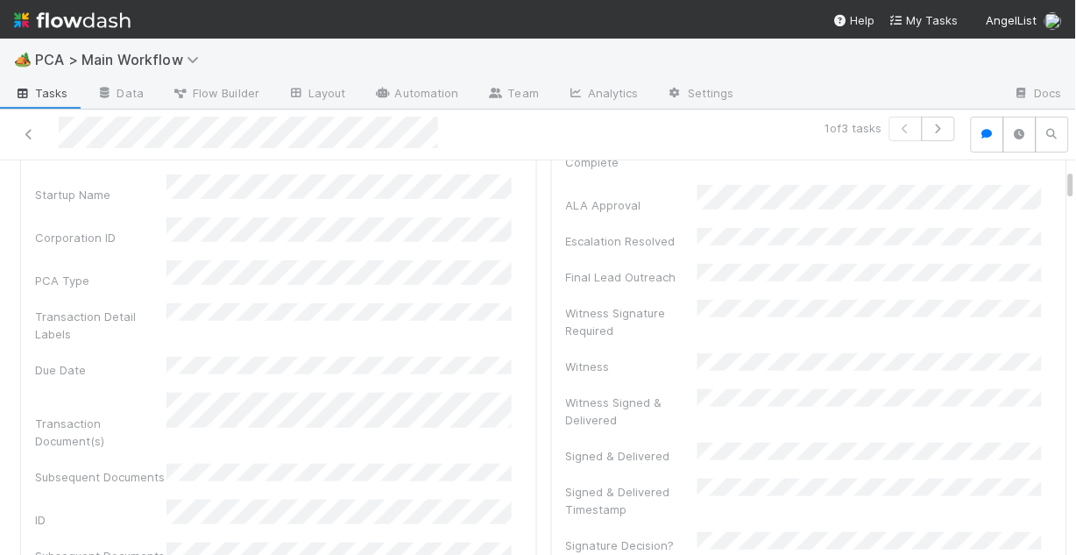
scroll to position [0, 0]
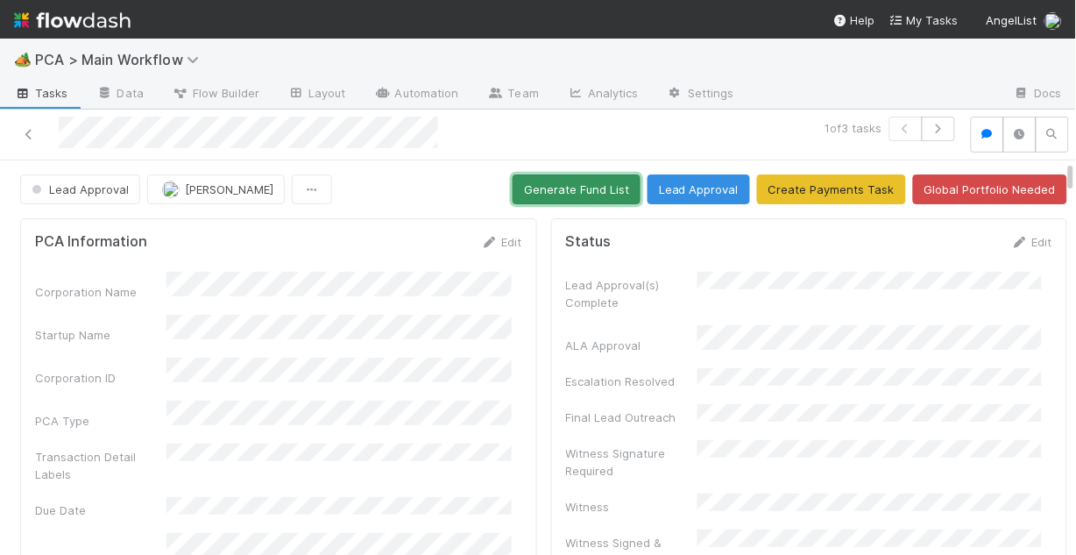
click at [553, 188] on button "Generate Fund List" at bounding box center [577, 189] width 128 height 30
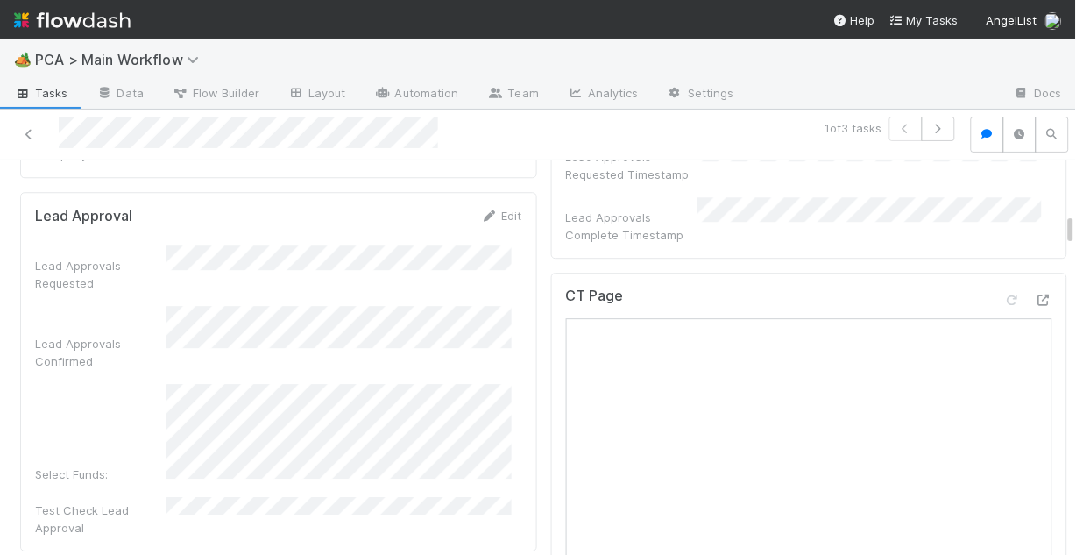
scroll to position [911, 0]
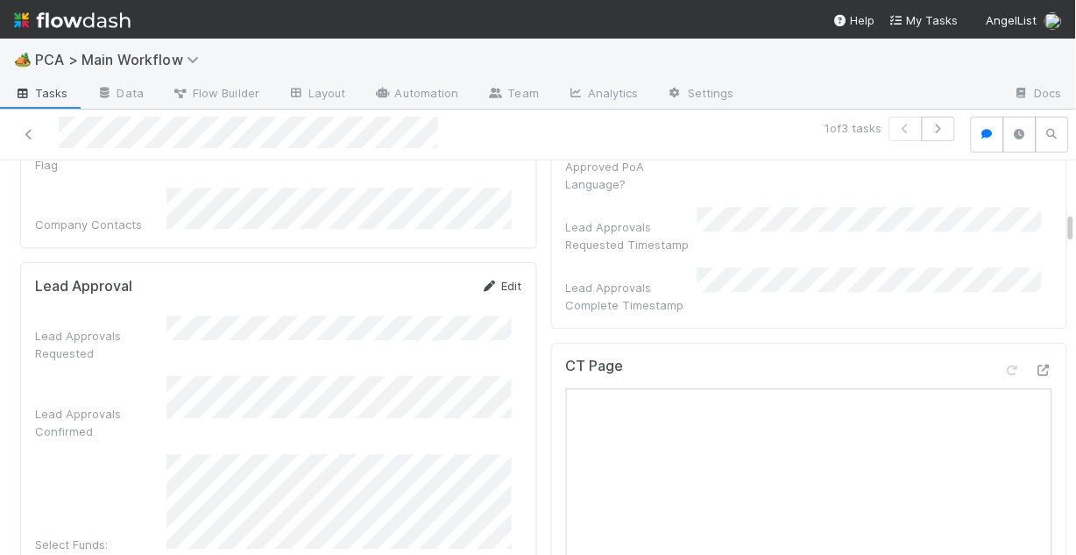
click at [493, 279] on link "Edit" at bounding box center [501, 286] width 41 height 14
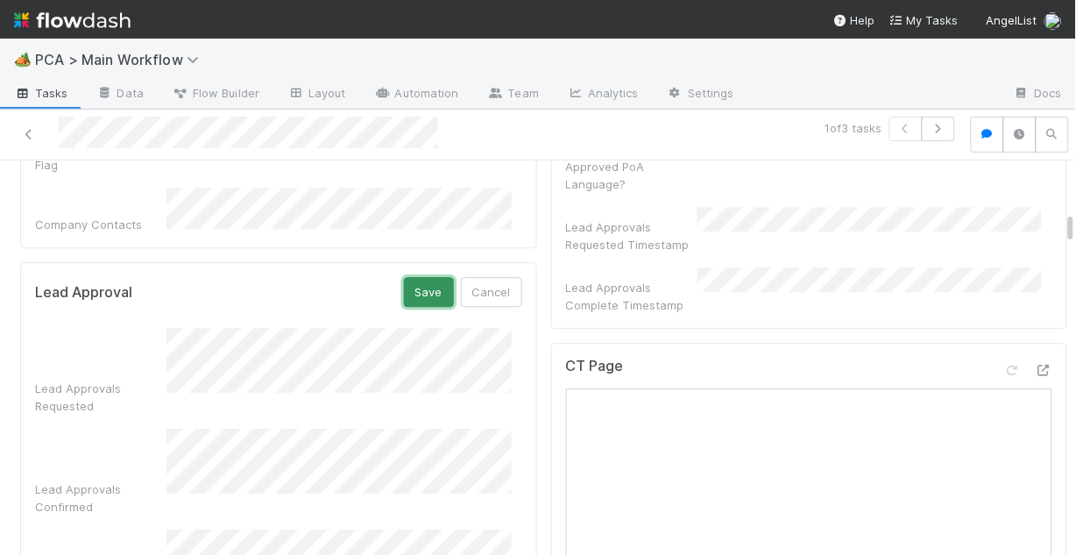
click at [415, 277] on button "Save" at bounding box center [429, 292] width 50 height 30
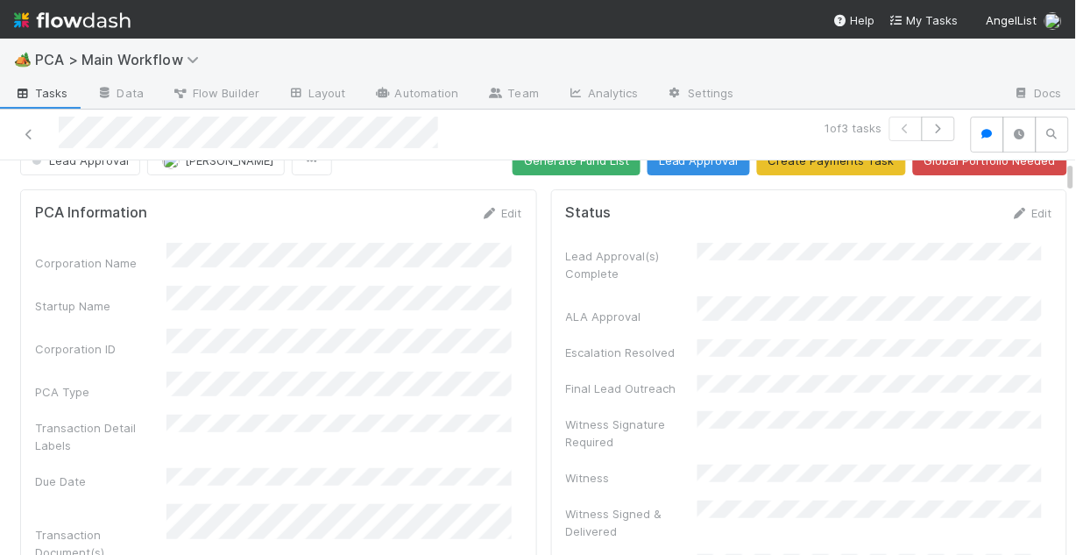
scroll to position [0, 0]
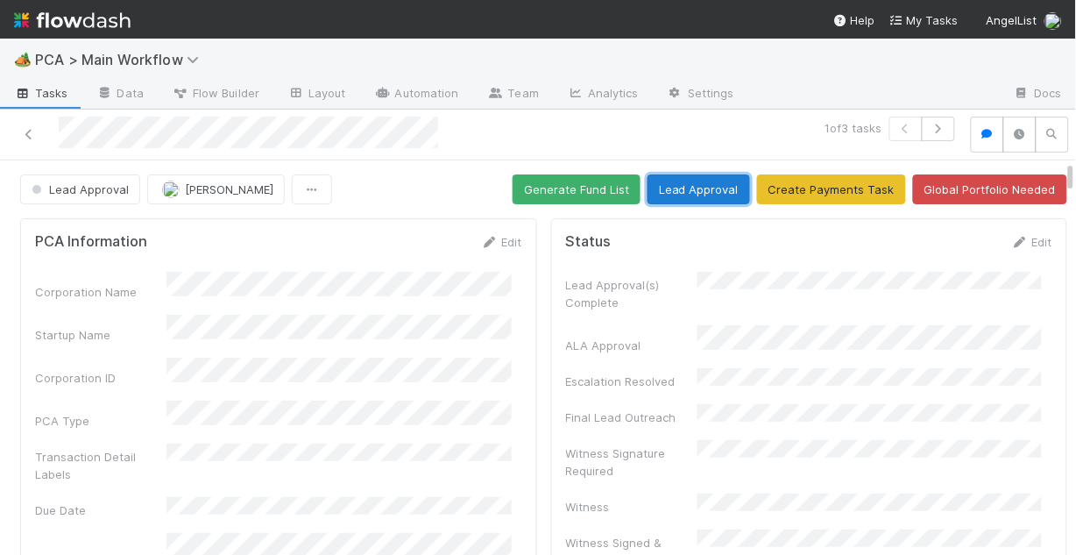
click at [690, 186] on button "Lead Approval" at bounding box center [699, 189] width 103 height 30
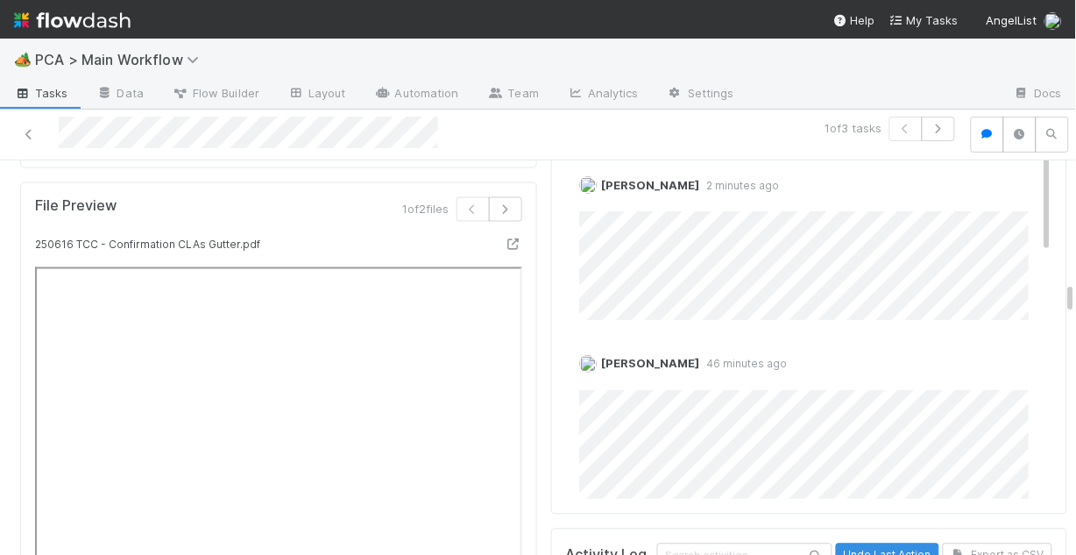
scroll to position [3184, 0]
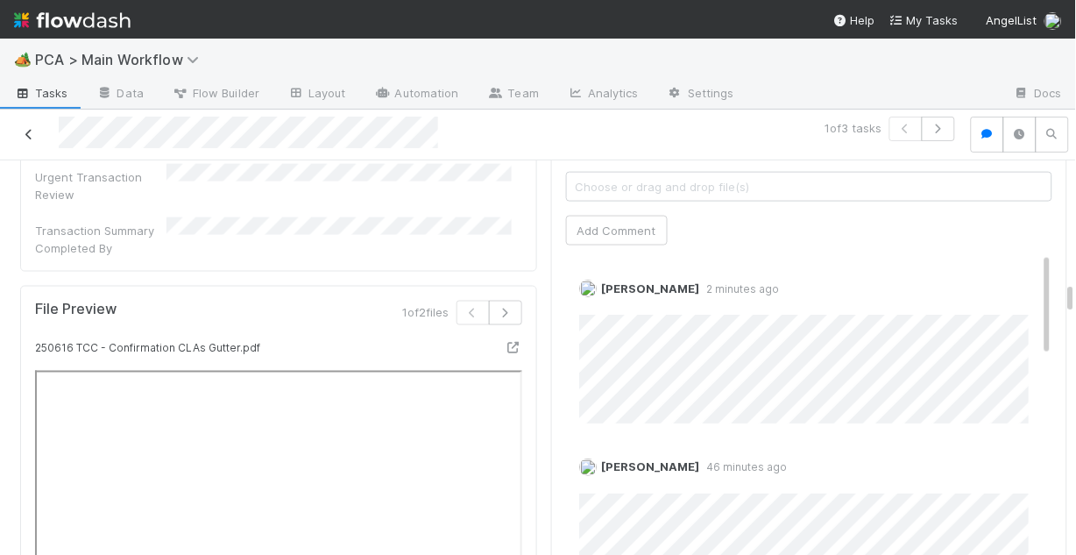
click at [30, 132] on icon at bounding box center [29, 134] width 18 height 11
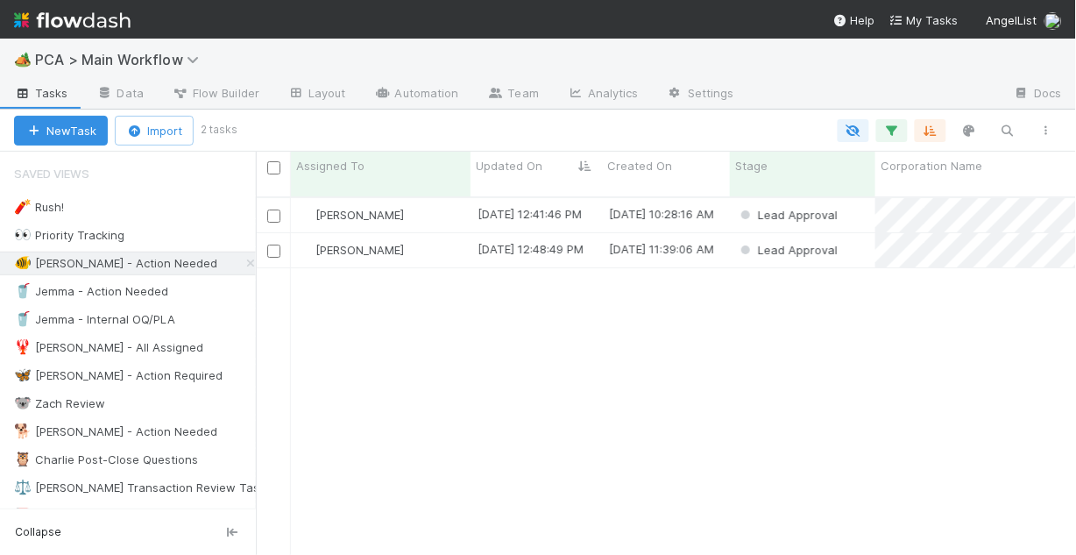
scroll to position [361, 810]
click at [418, 238] on div "[PERSON_NAME]" at bounding box center [381, 250] width 180 height 34
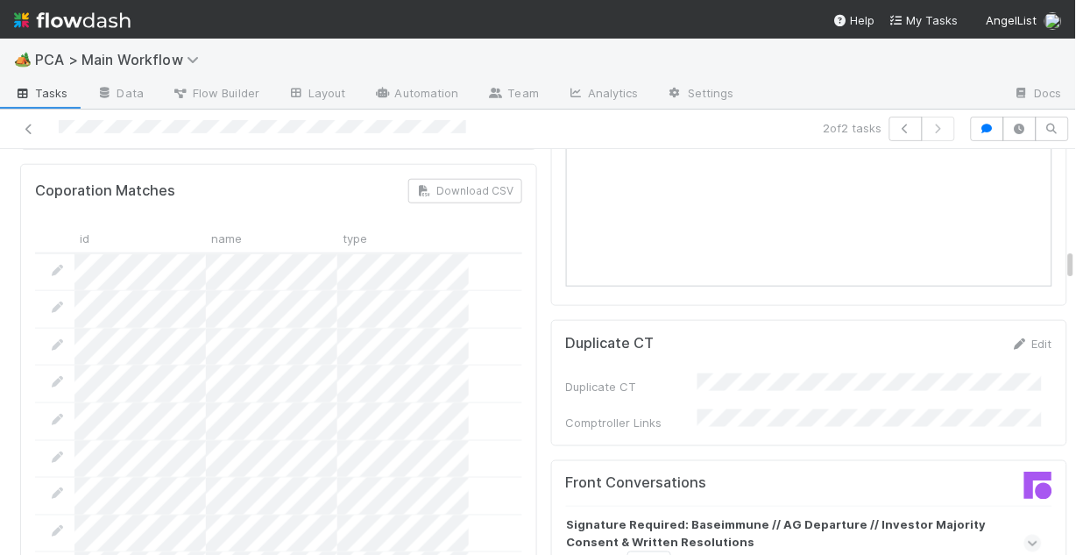
scroll to position [1753, 0]
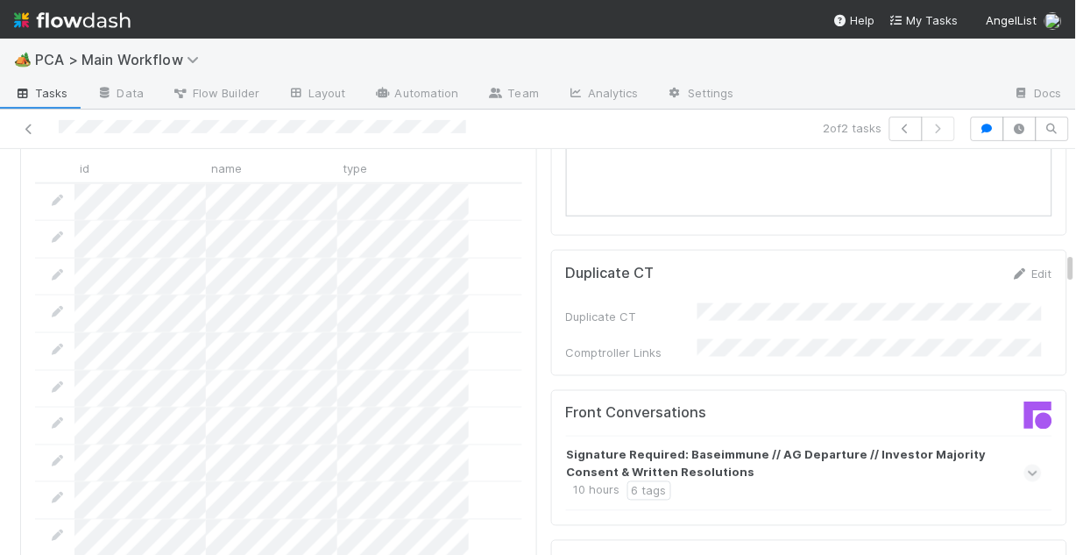
click at [1028, 464] on icon at bounding box center [1033, 473] width 11 height 18
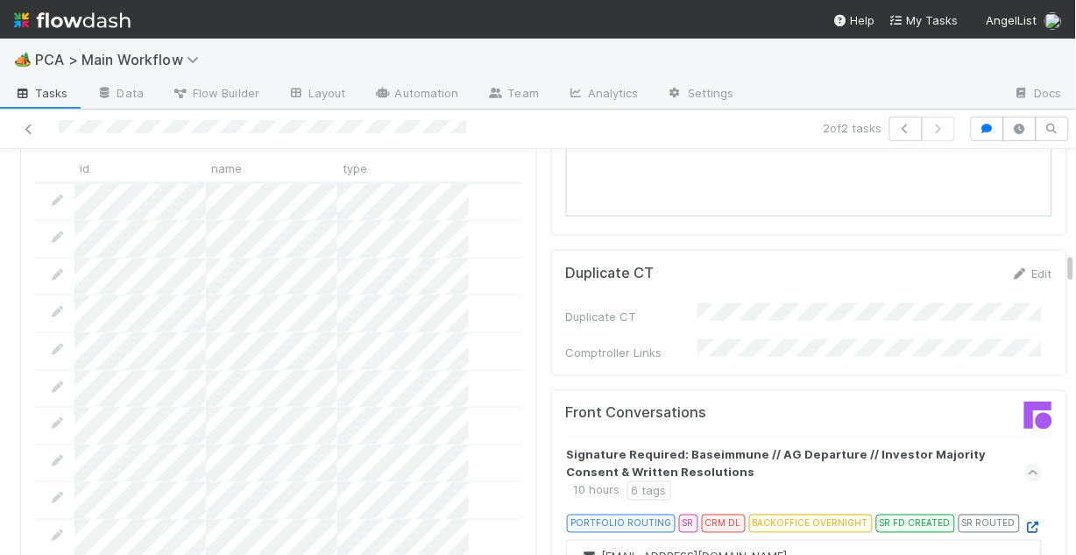
click at [1024, 522] on icon at bounding box center [1033, 527] width 18 height 11
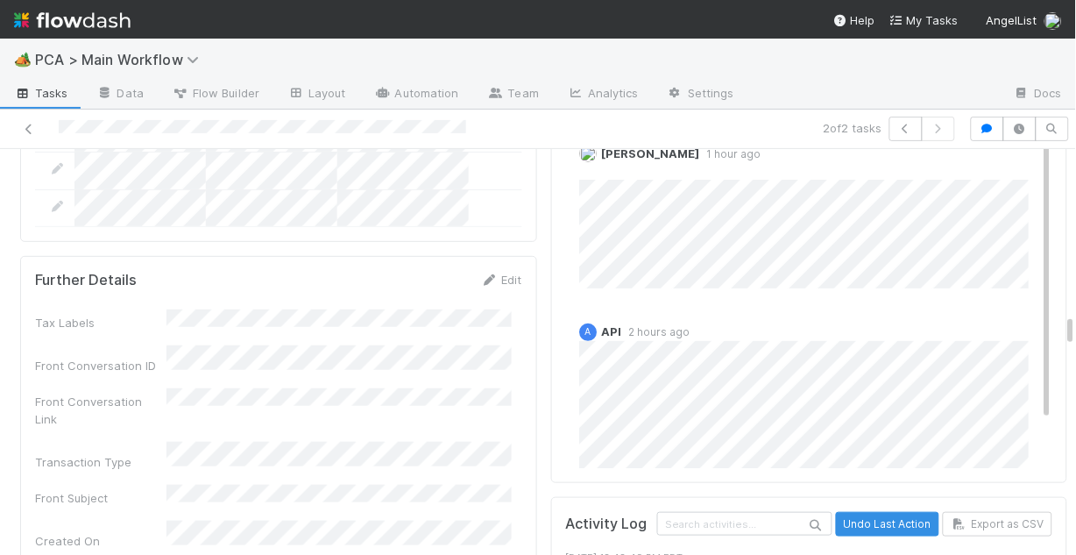
scroll to position [2804, 0]
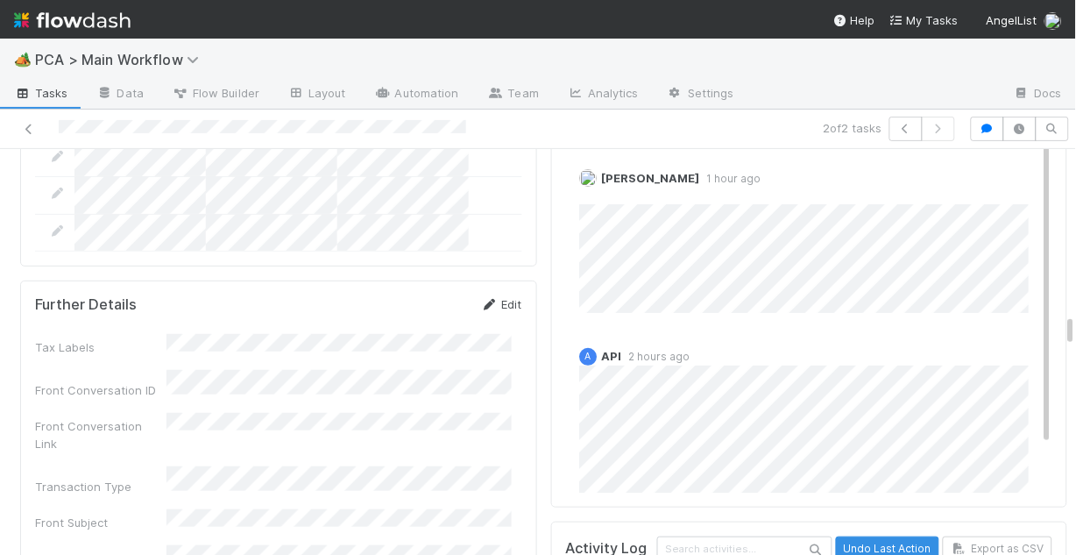
click at [488, 297] on link "Edit" at bounding box center [501, 304] width 41 height 14
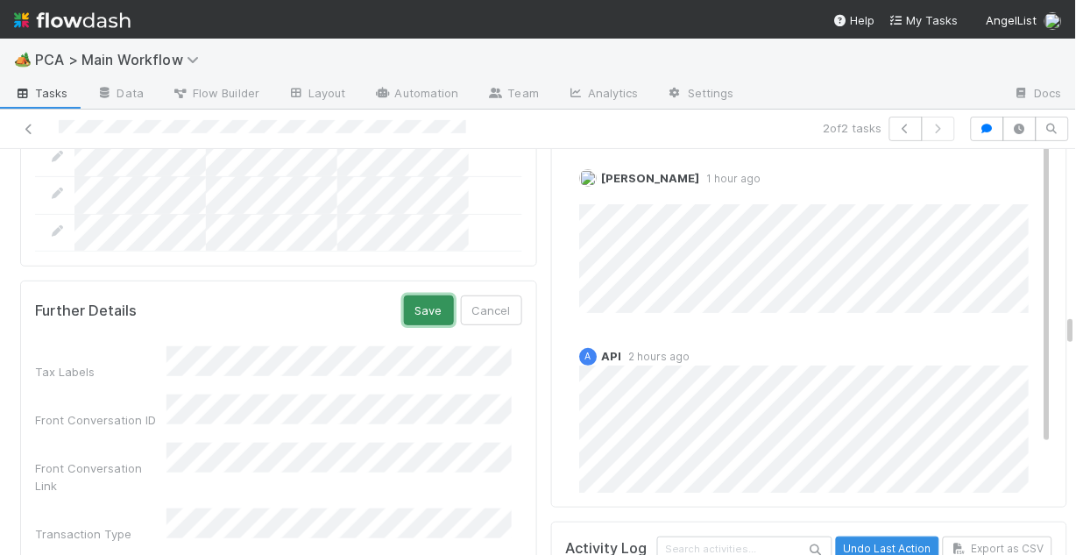
click at [412, 295] on button "Save" at bounding box center [429, 310] width 50 height 30
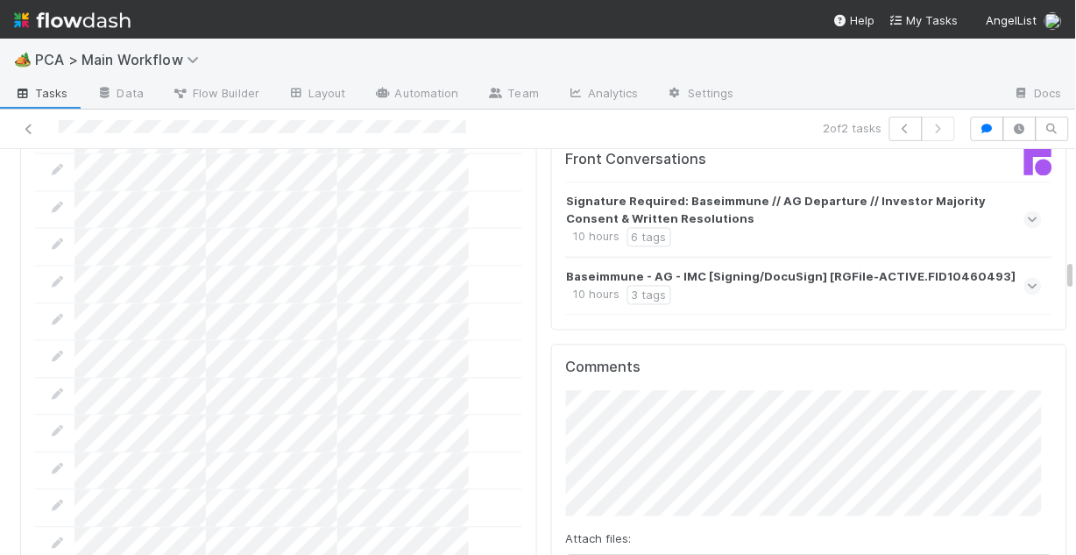
scroll to position [2033, 0]
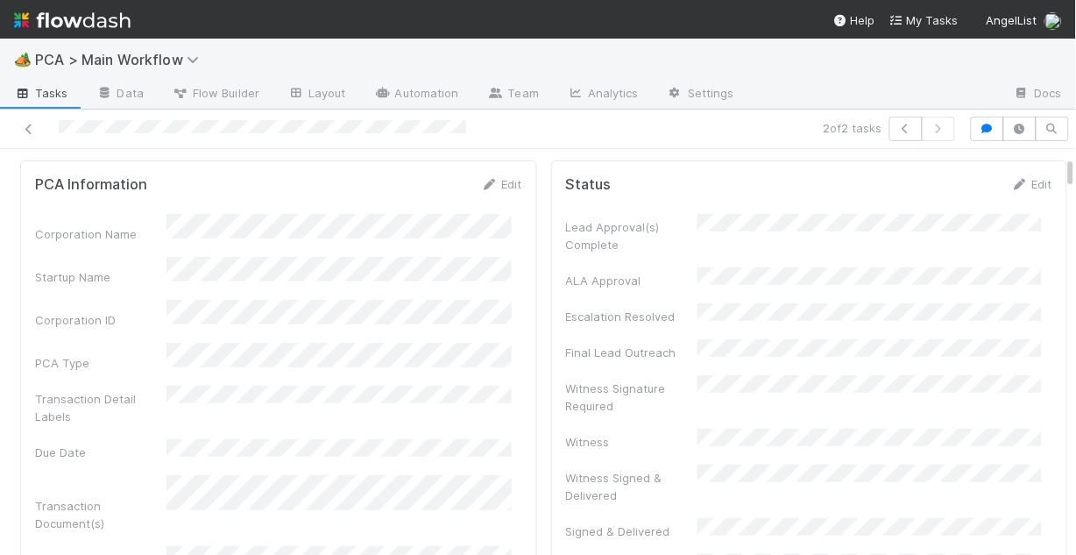
scroll to position [0, 0]
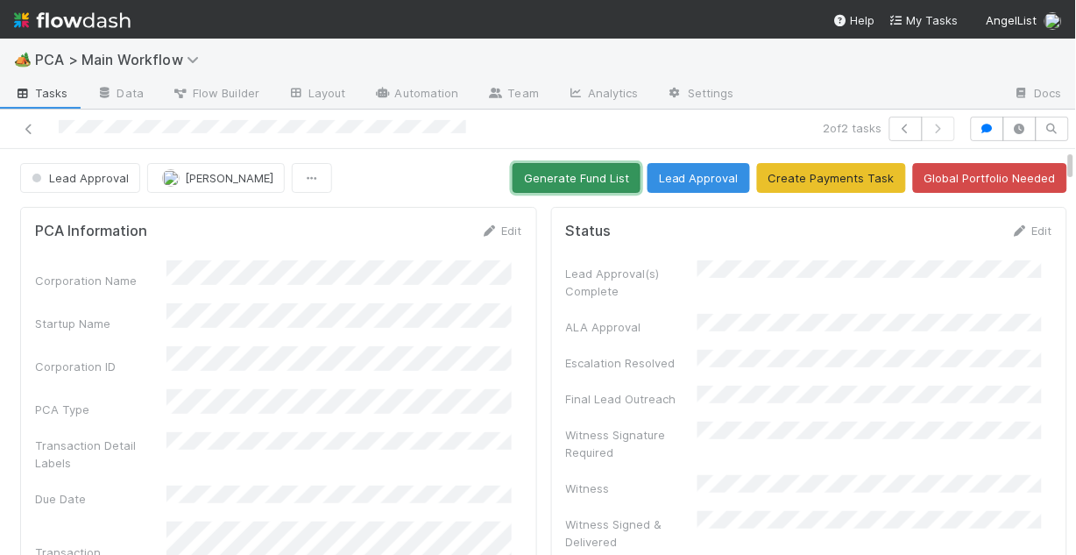
click at [552, 181] on button "Generate Fund List" at bounding box center [577, 178] width 128 height 30
click at [491, 235] on link "Edit" at bounding box center [501, 230] width 41 height 14
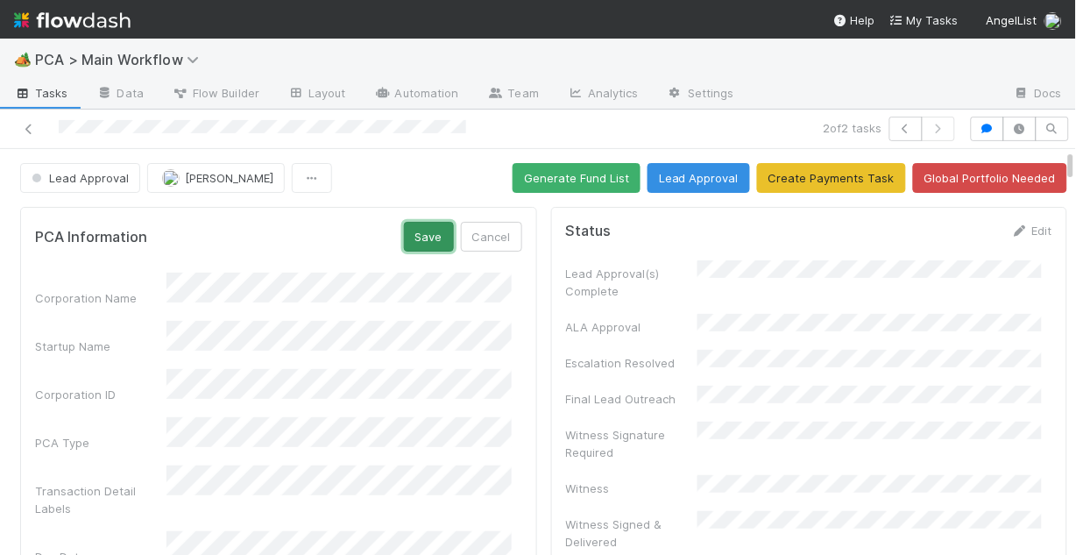
click at [421, 239] on button "Save" at bounding box center [429, 237] width 50 height 30
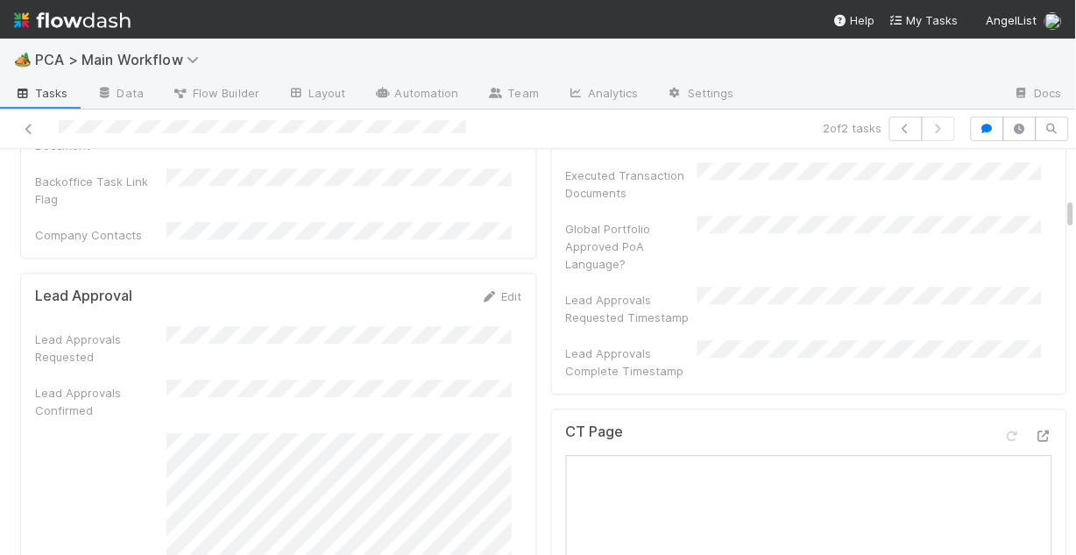
scroll to position [841, 0]
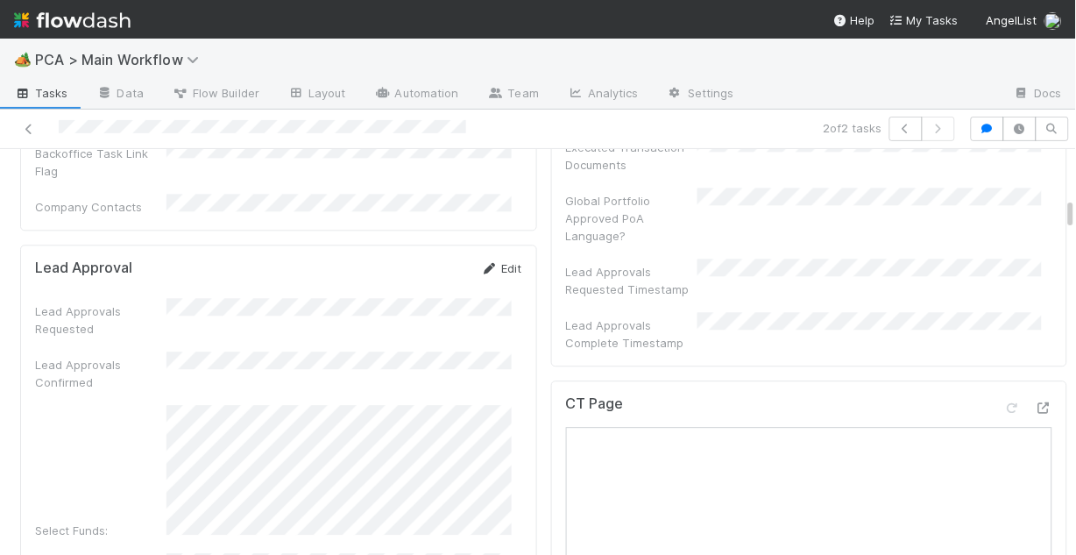
click at [492, 261] on link "Edit" at bounding box center [501, 268] width 41 height 14
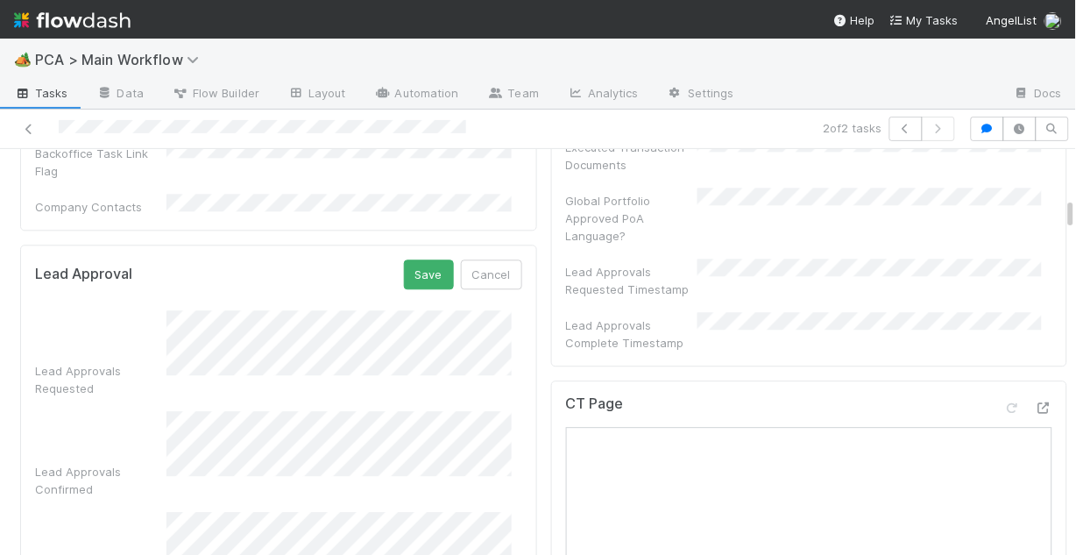
scroll to position [911, 0]
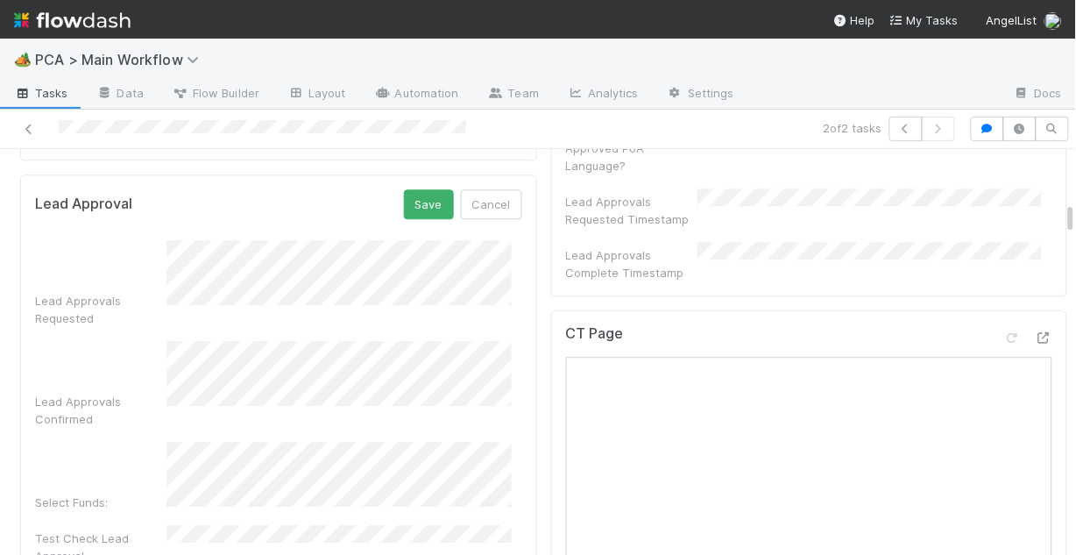
click at [155, 442] on div "Select Funds:" at bounding box center [278, 476] width 487 height 69
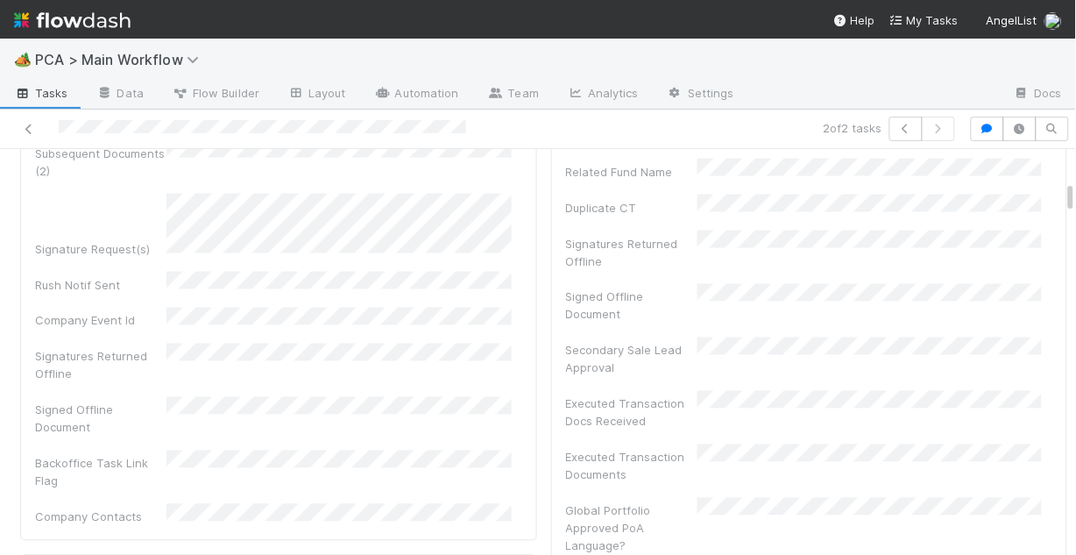
scroll to position [631, 0]
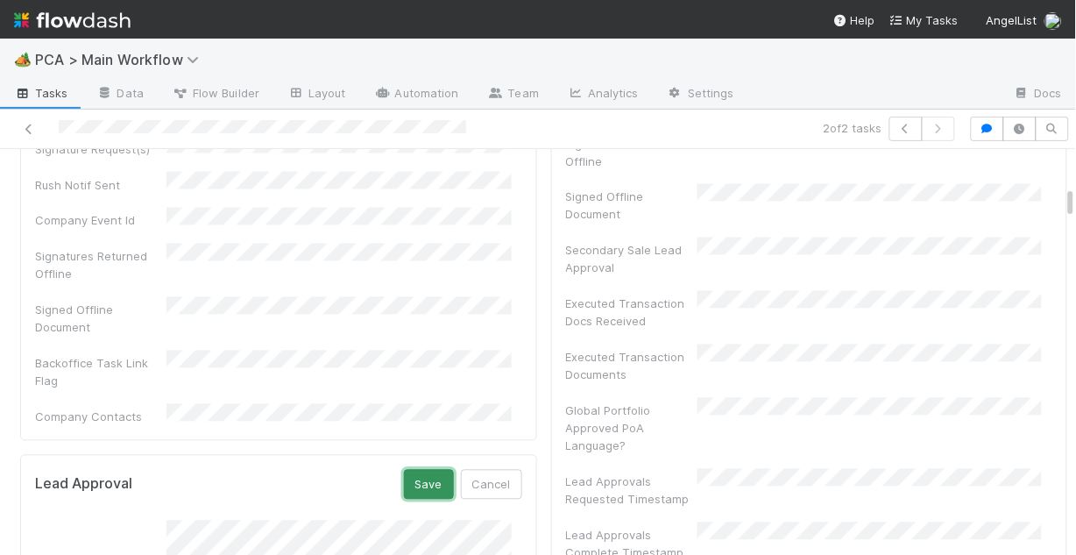
click at [412, 470] on button "Save" at bounding box center [429, 485] width 50 height 30
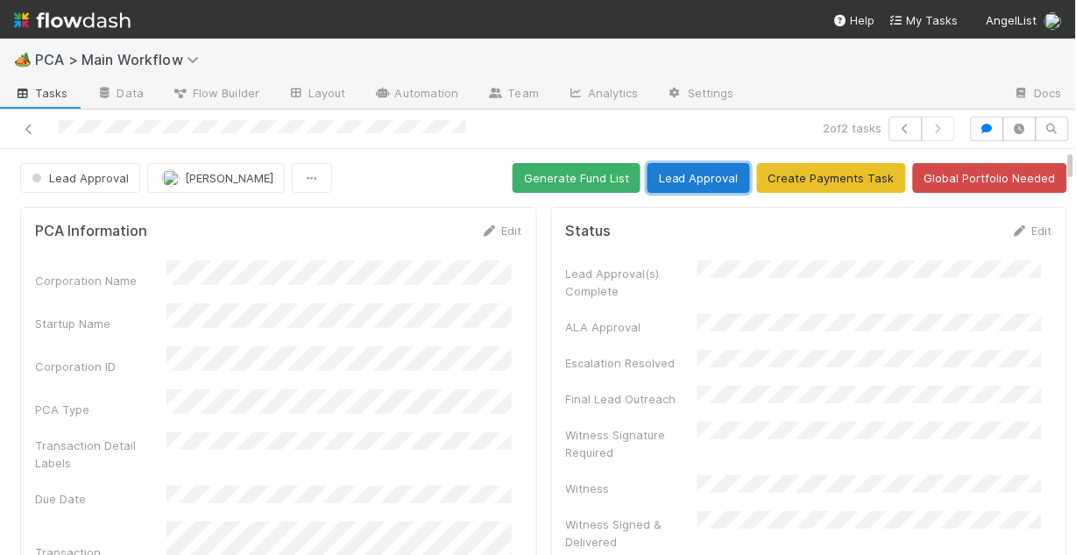
click at [691, 186] on button "Lead Approval" at bounding box center [699, 178] width 103 height 30
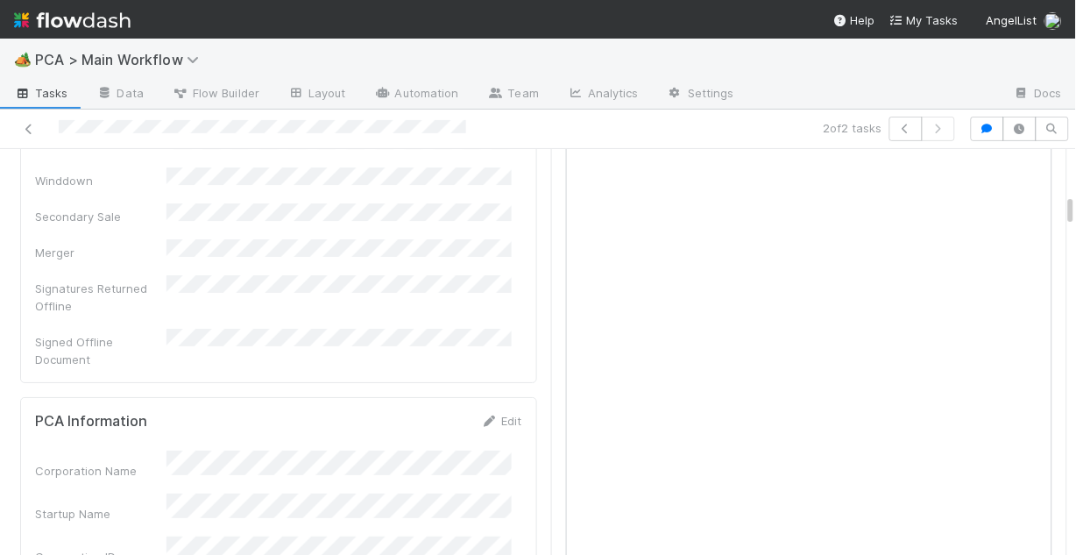
scroll to position [1374, 0]
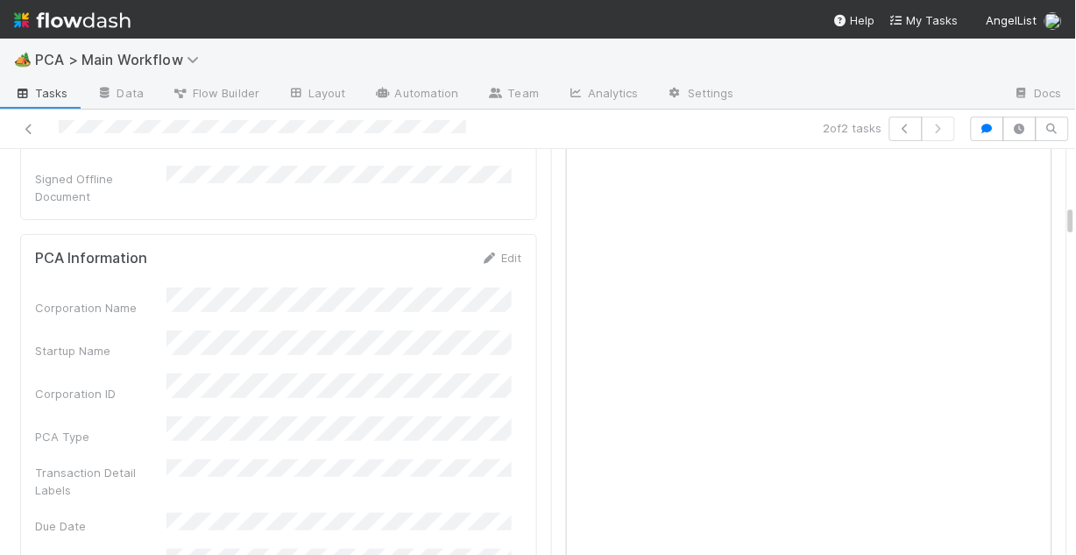
click at [159, 287] on div "Corporation Name" at bounding box center [278, 301] width 487 height 29
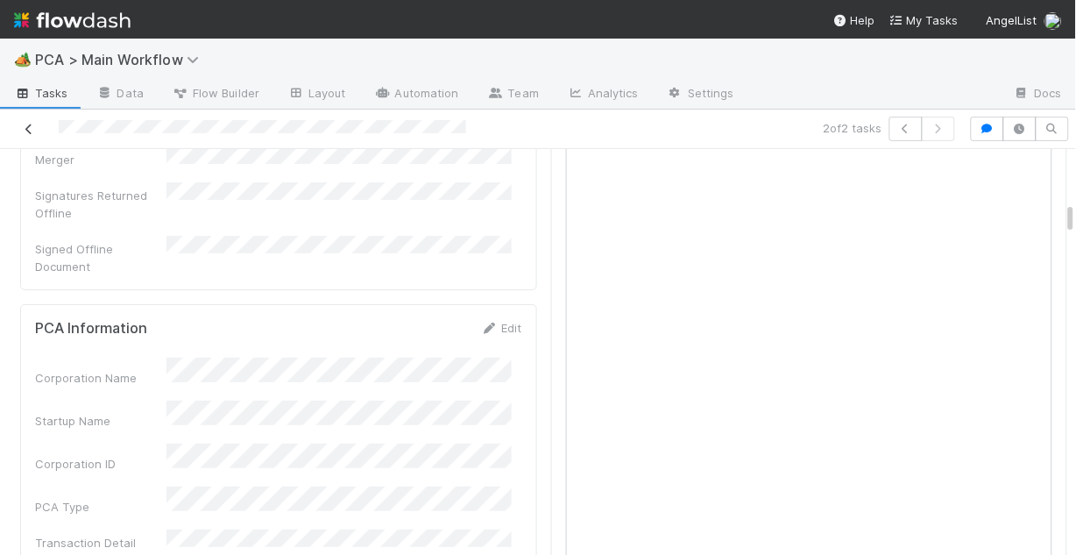
click at [25, 128] on icon at bounding box center [29, 129] width 18 height 11
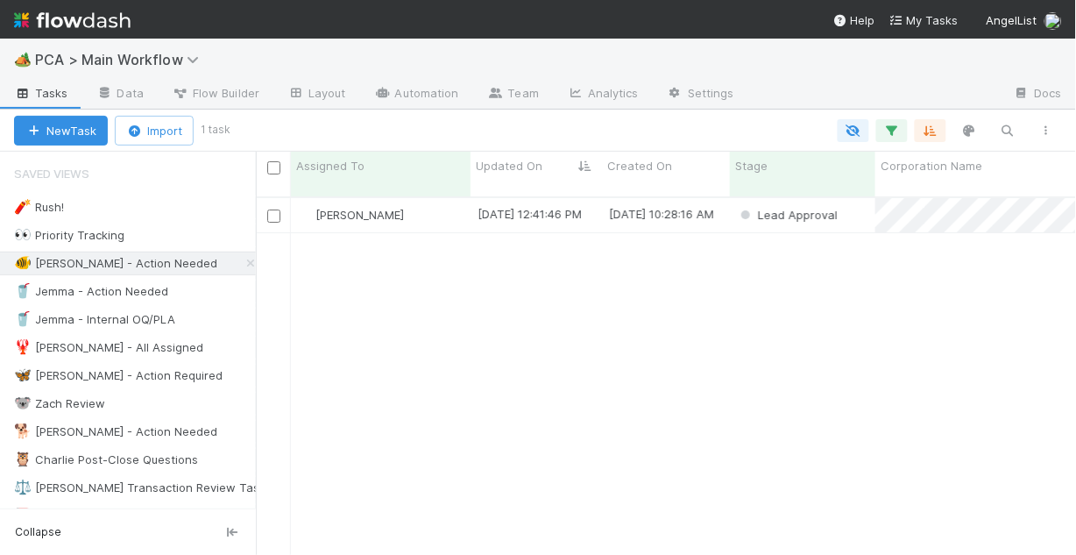
scroll to position [361, 810]
click at [709, 210] on div "[DATE] 10:28:16 AM" at bounding box center [666, 215] width 128 height 34
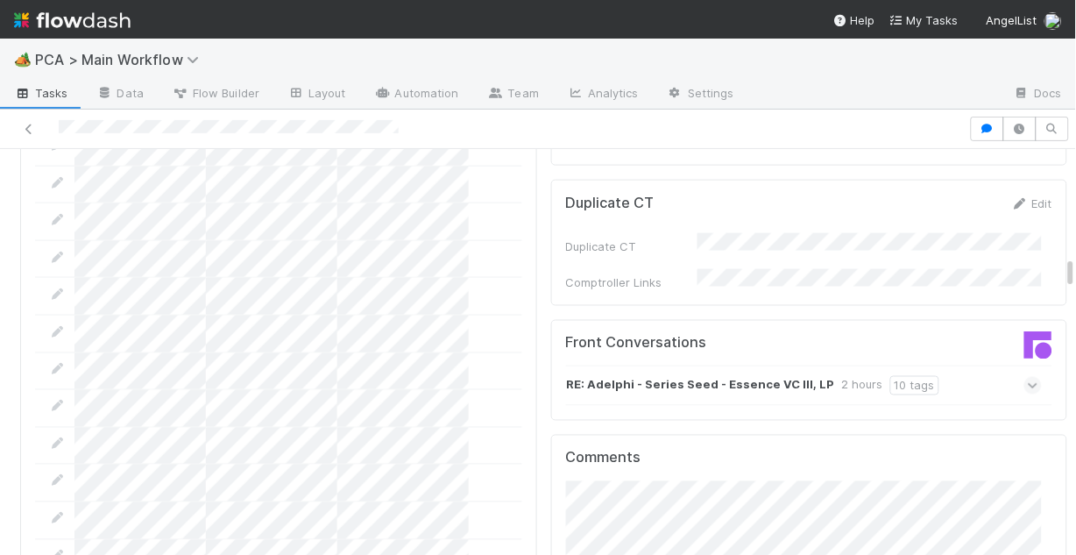
scroll to position [1893, 0]
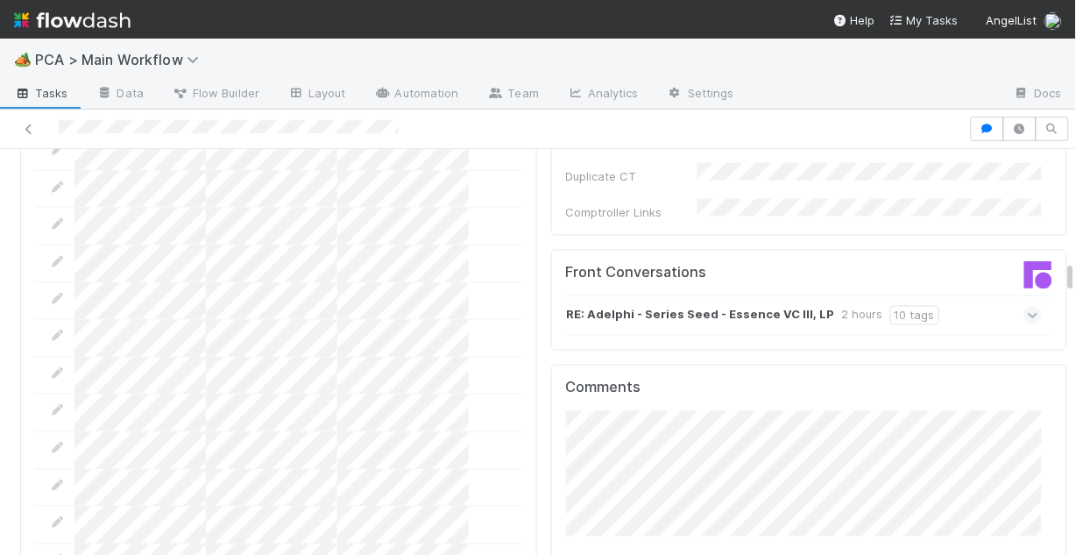
click at [1028, 307] on icon at bounding box center [1033, 316] width 11 height 18
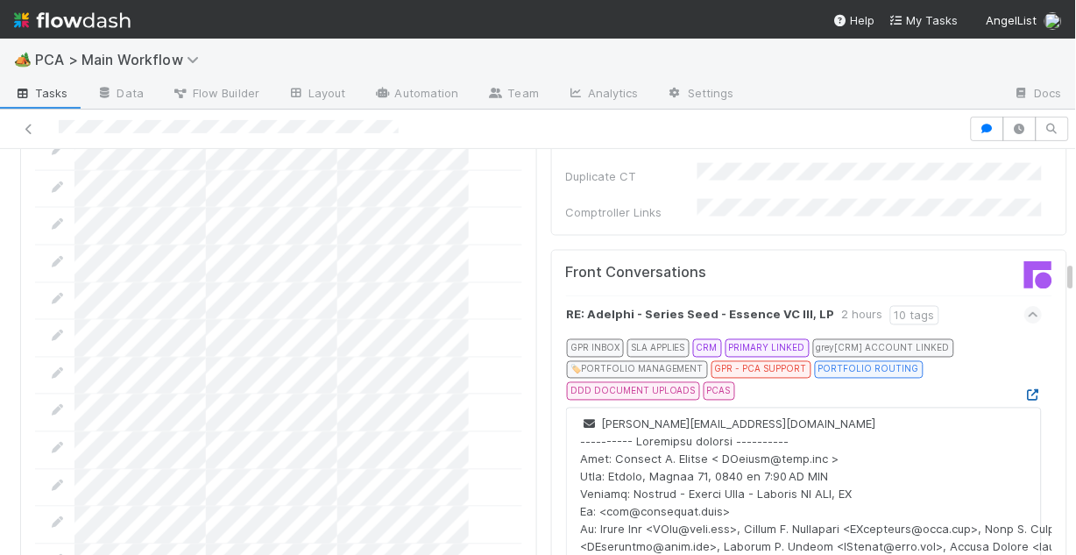
click at [1024, 390] on icon at bounding box center [1033, 395] width 18 height 11
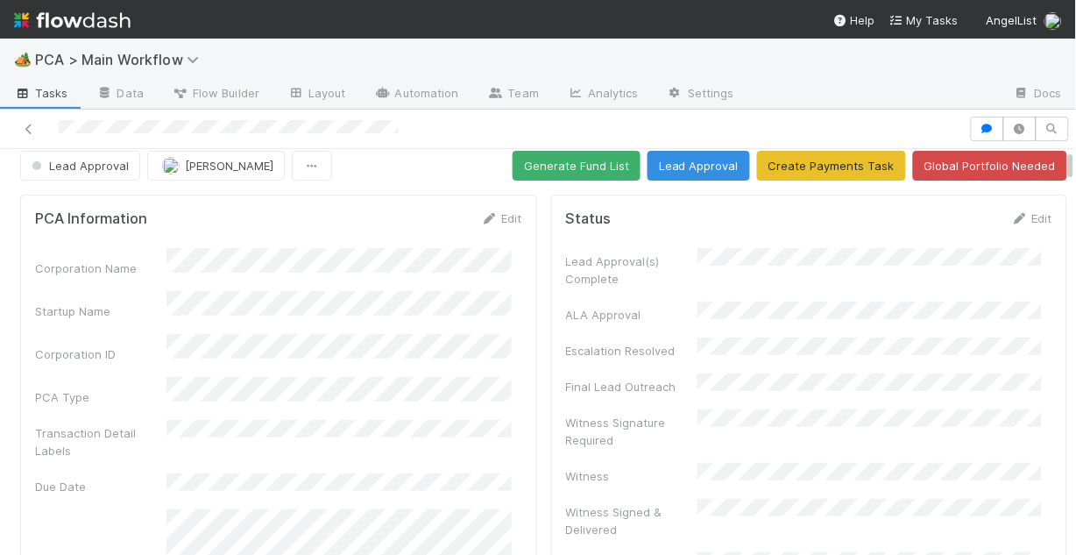
scroll to position [0, 0]
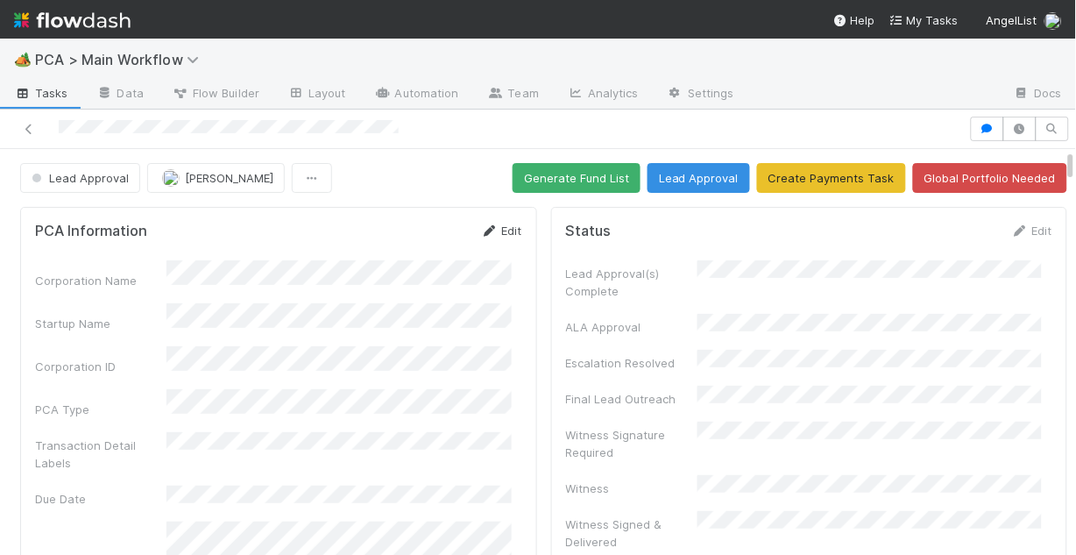
click at [494, 227] on link "Edit" at bounding box center [501, 230] width 41 height 14
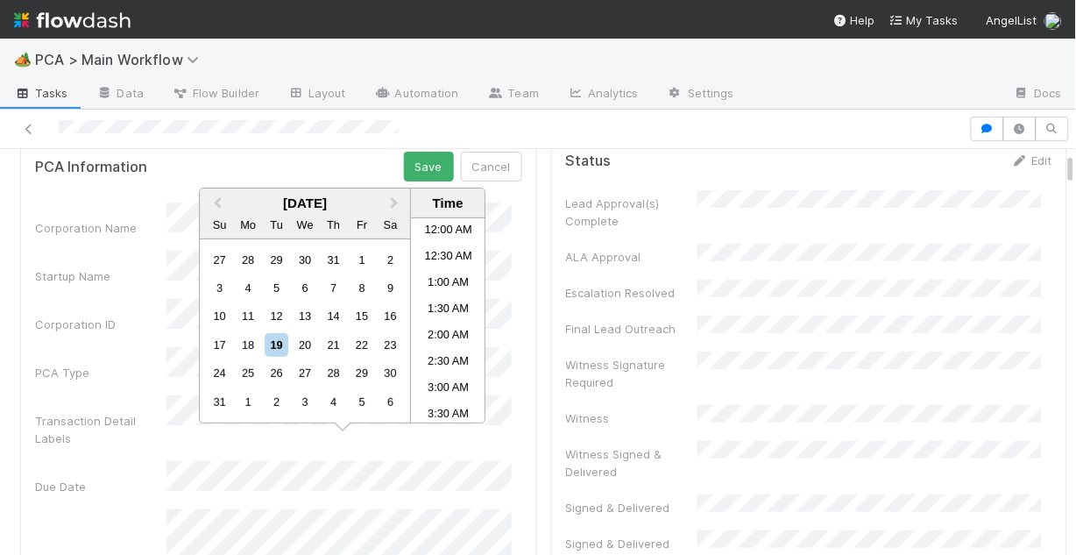
scroll to position [673, 0]
click at [278, 339] on div "19" at bounding box center [277, 345] width 24 height 24
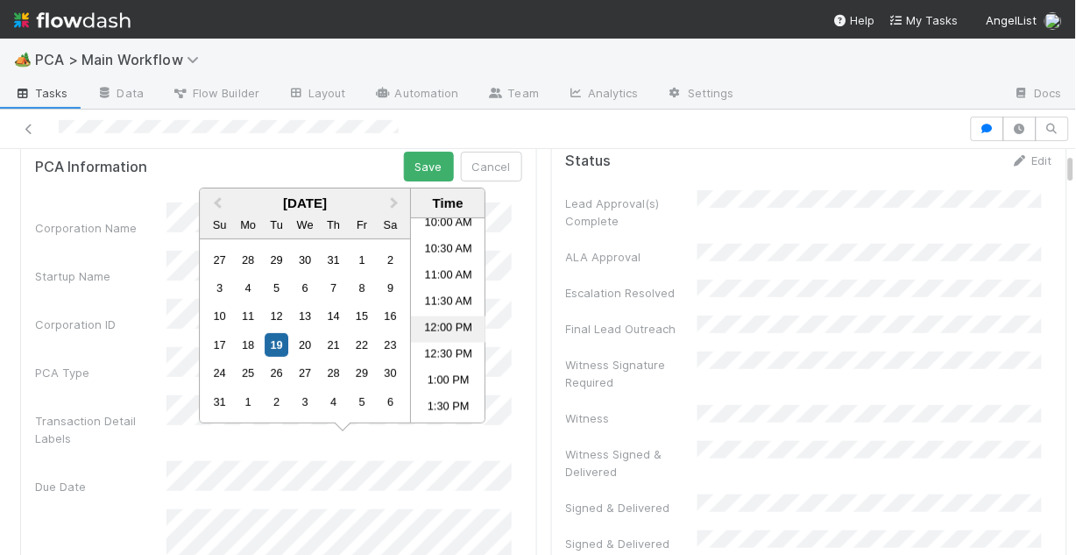
click at [443, 330] on li "12:00 PM" at bounding box center [448, 329] width 74 height 26
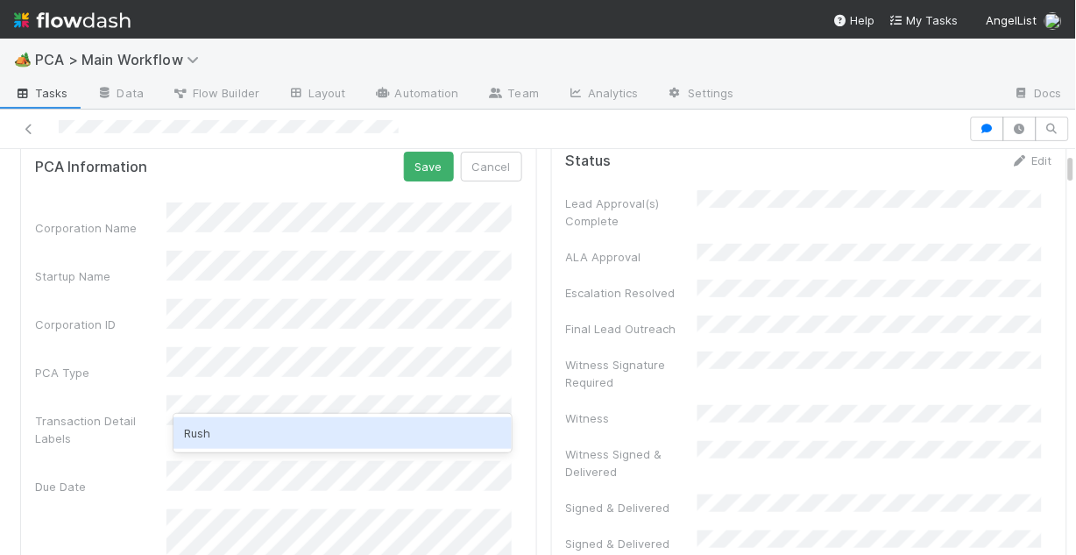
click at [294, 435] on div "Rush" at bounding box center [343, 433] width 338 height 32
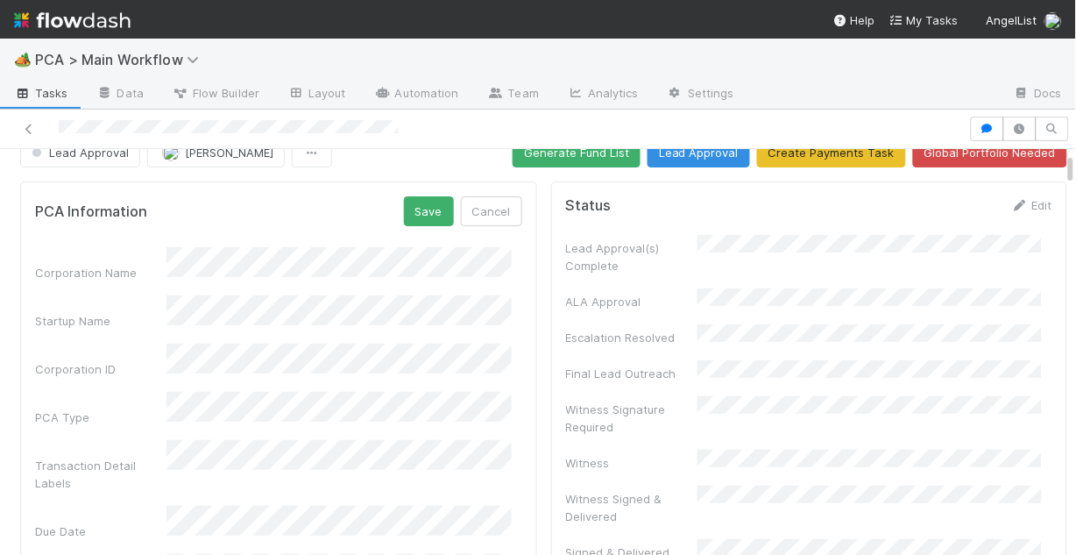
scroll to position [0, 0]
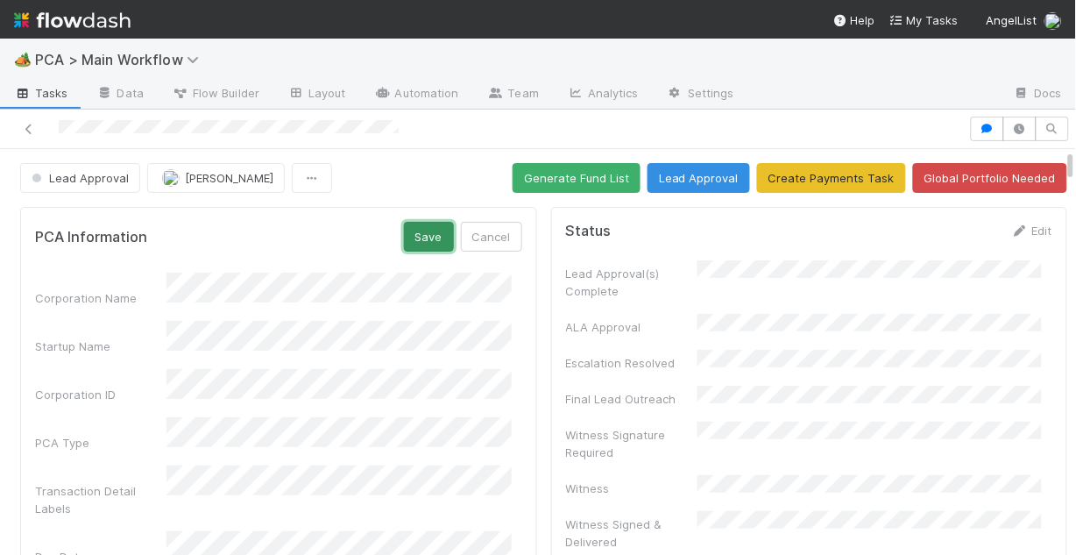
click at [416, 239] on button "Save" at bounding box center [429, 237] width 50 height 30
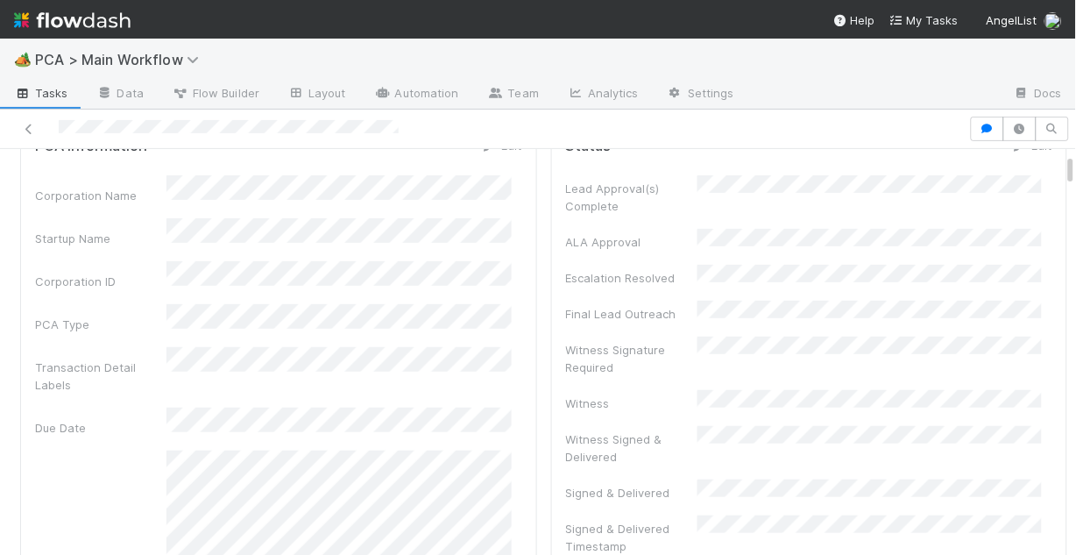
scroll to position [70, 0]
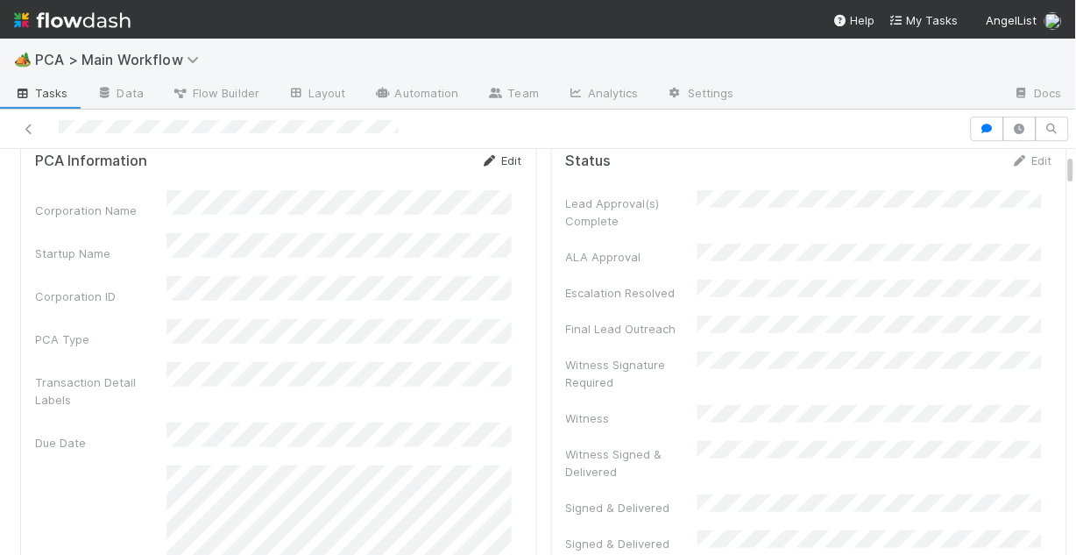
click at [499, 158] on link "Edit" at bounding box center [501, 160] width 41 height 14
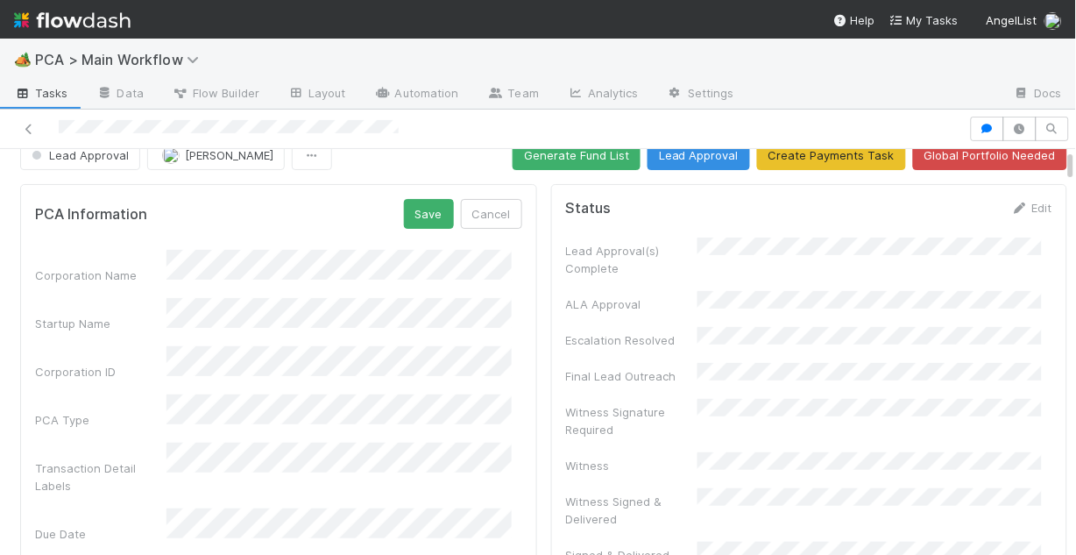
scroll to position [0, 0]
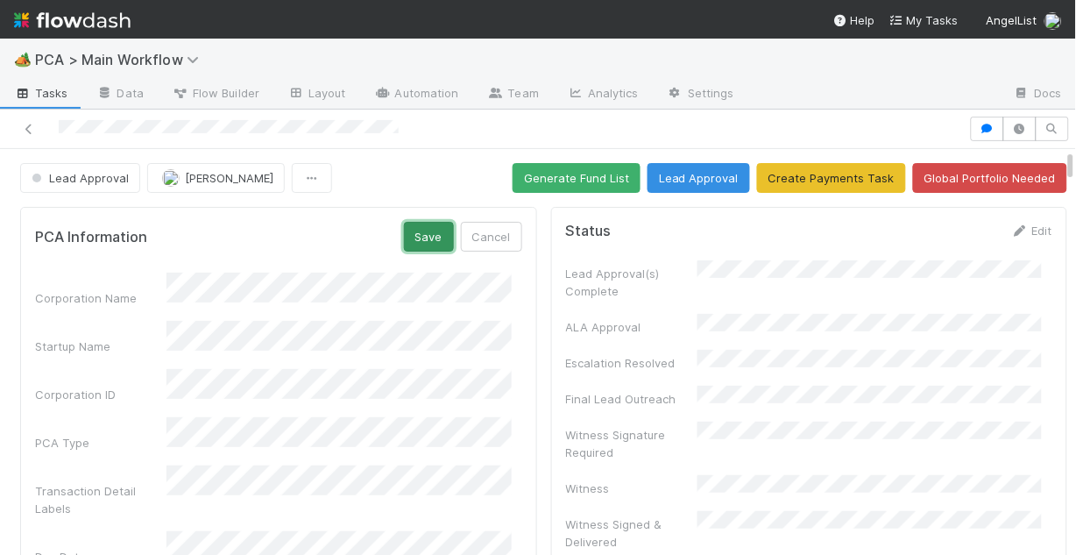
click at [411, 242] on button "Save" at bounding box center [429, 237] width 50 height 30
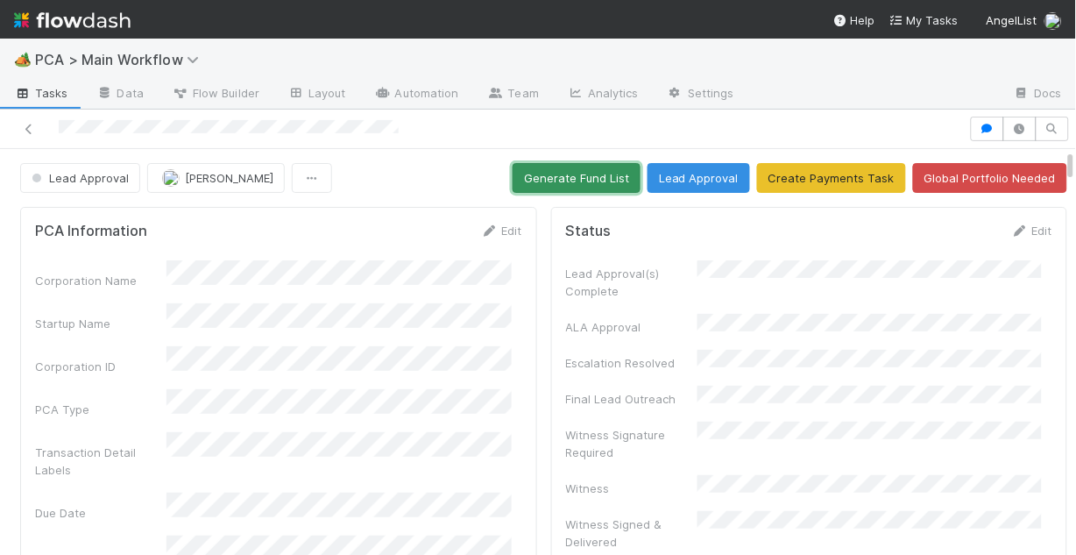
click at [551, 177] on button "Generate Fund List" at bounding box center [577, 178] width 128 height 30
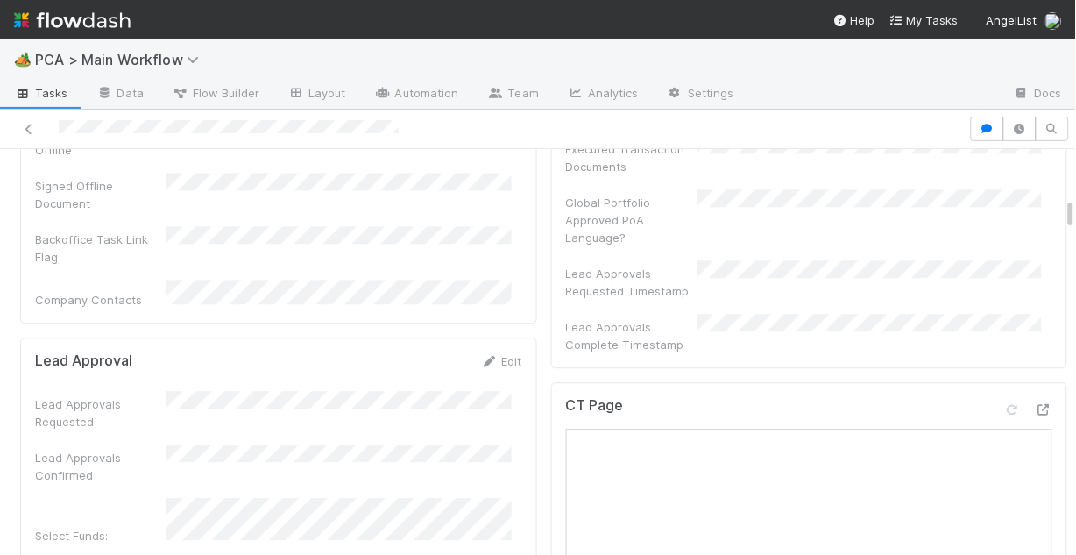
scroll to position [841, 0]
click at [491, 352] on link "Edit" at bounding box center [501, 359] width 41 height 14
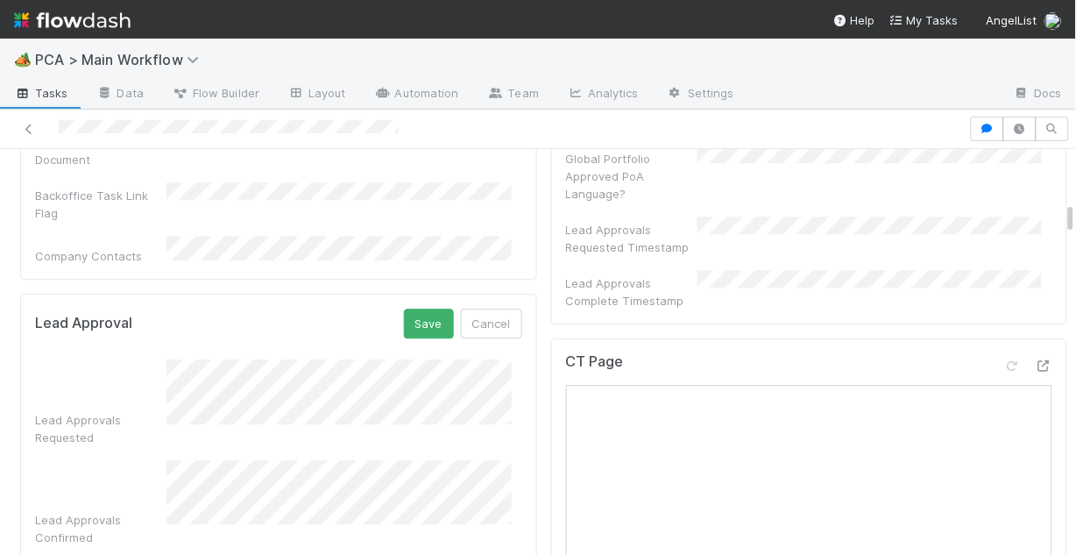
scroll to position [911, 0]
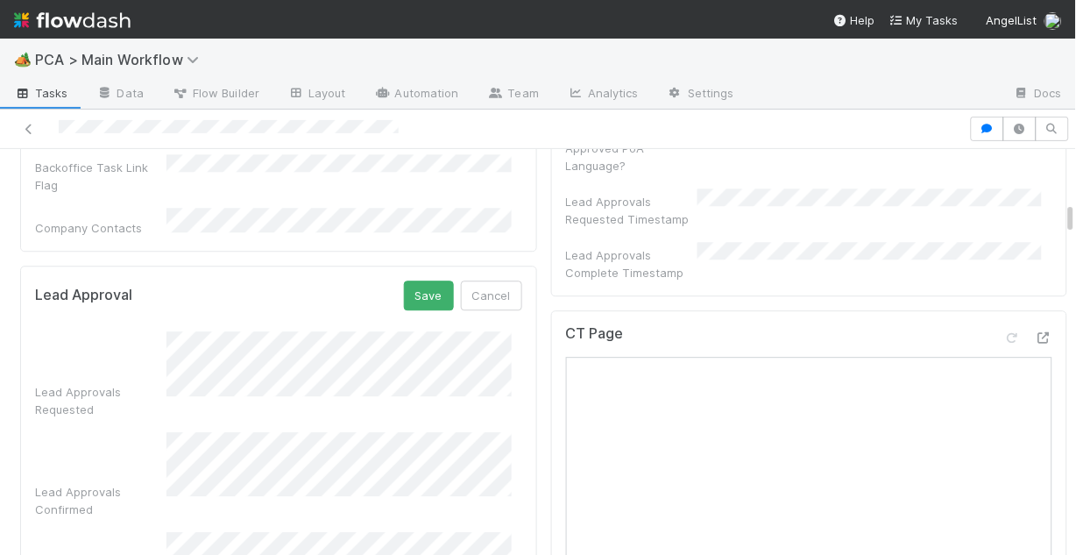
click at [146, 384] on div "Lead Approvals Requested Lead Approvals Confirmed Select Funds: Test Check Lead…" at bounding box center [278, 493] width 487 height 324
click at [114, 331] on div "Lead Approvals Requested Lead Approvals Confirmed Select Funds: Test Check Lead…" at bounding box center [278, 493] width 487 height 324
click at [411, 280] on button "Save" at bounding box center [429, 295] width 50 height 30
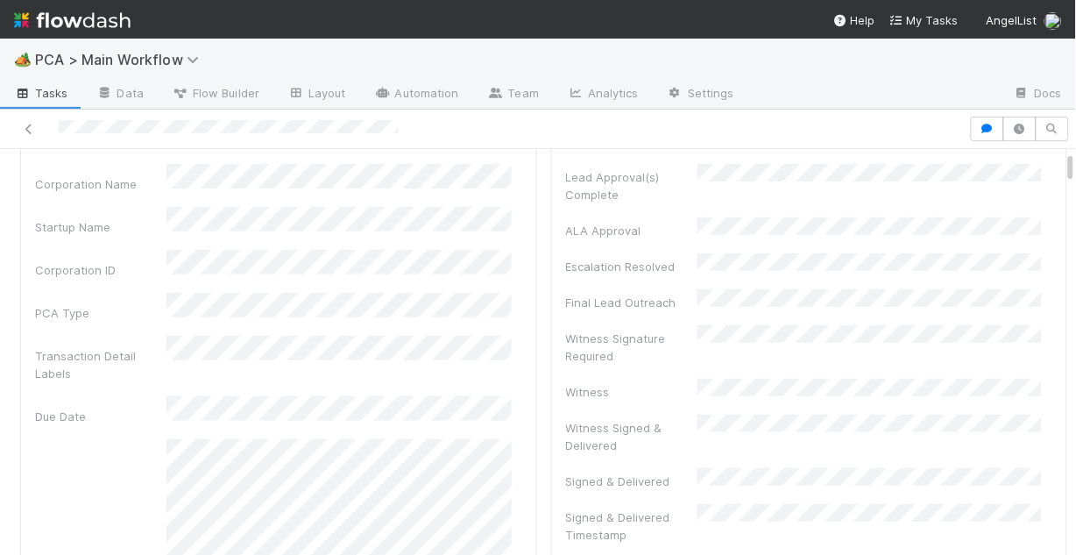
scroll to position [0, 0]
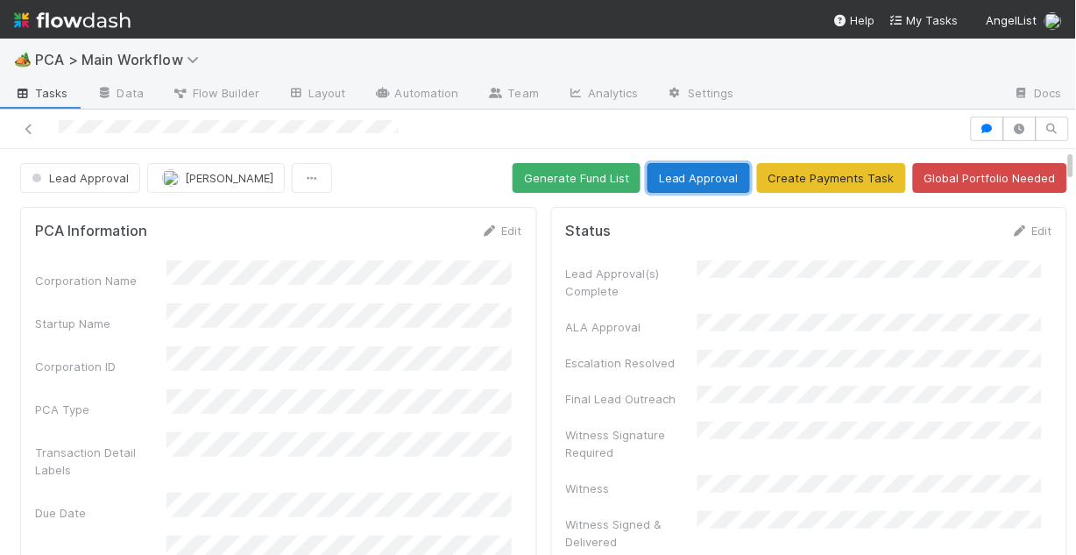
click at [674, 180] on button "Lead Approval" at bounding box center [699, 178] width 103 height 30
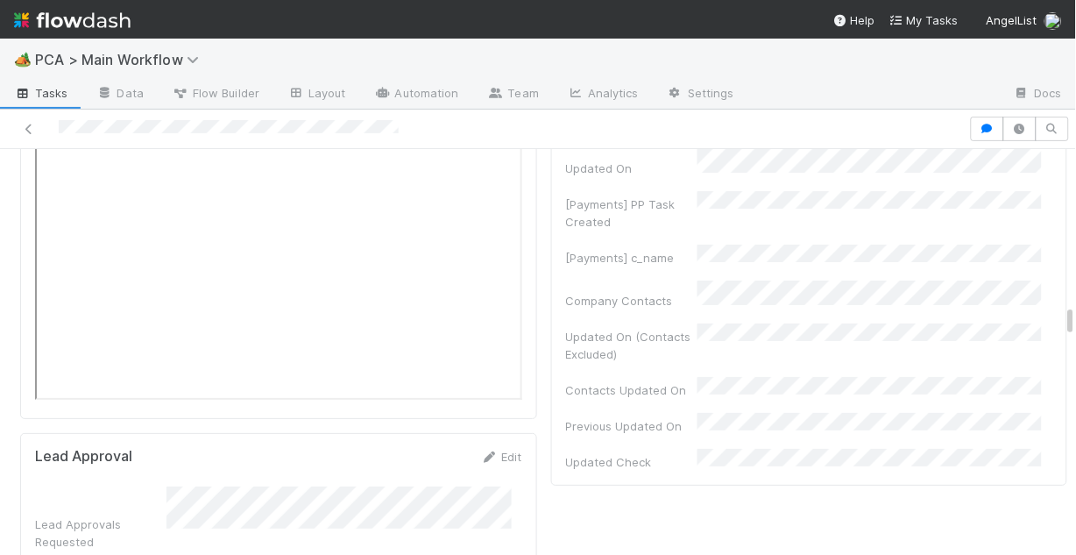
scroll to position [3934, 0]
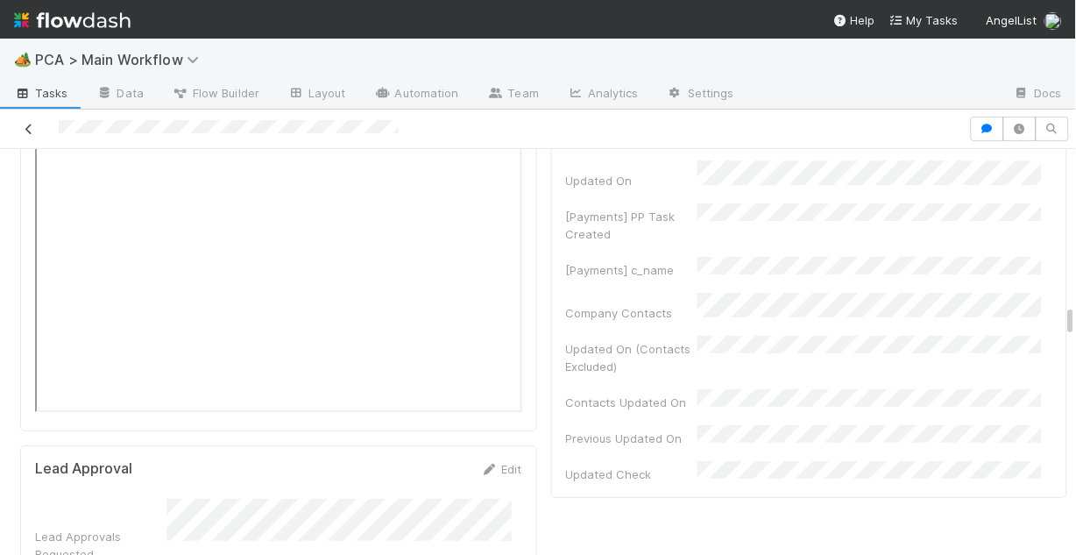
click at [29, 126] on icon at bounding box center [29, 129] width 18 height 11
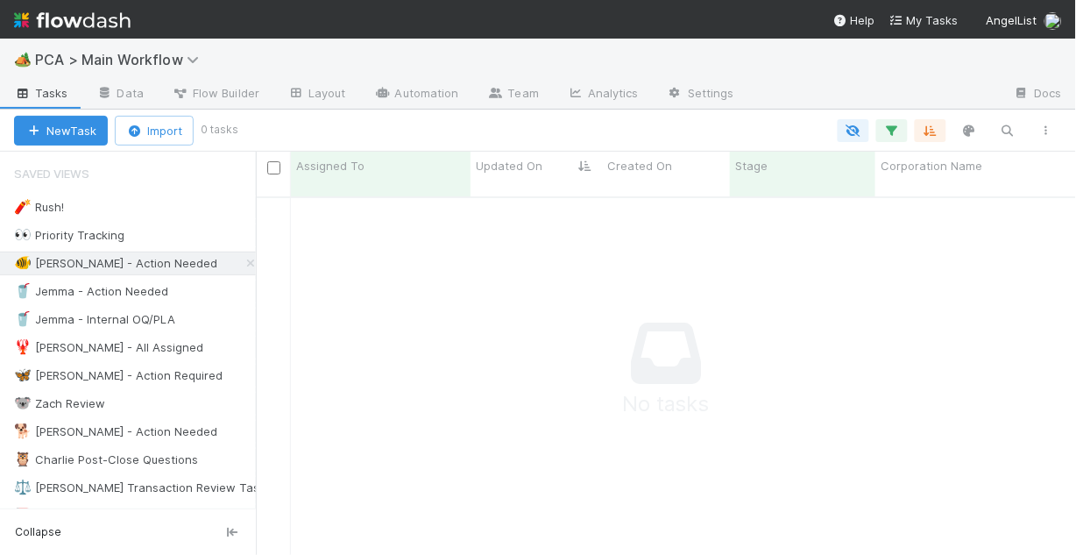
scroll to position [351, 810]
